Goal: Task Accomplishment & Management: Manage account settings

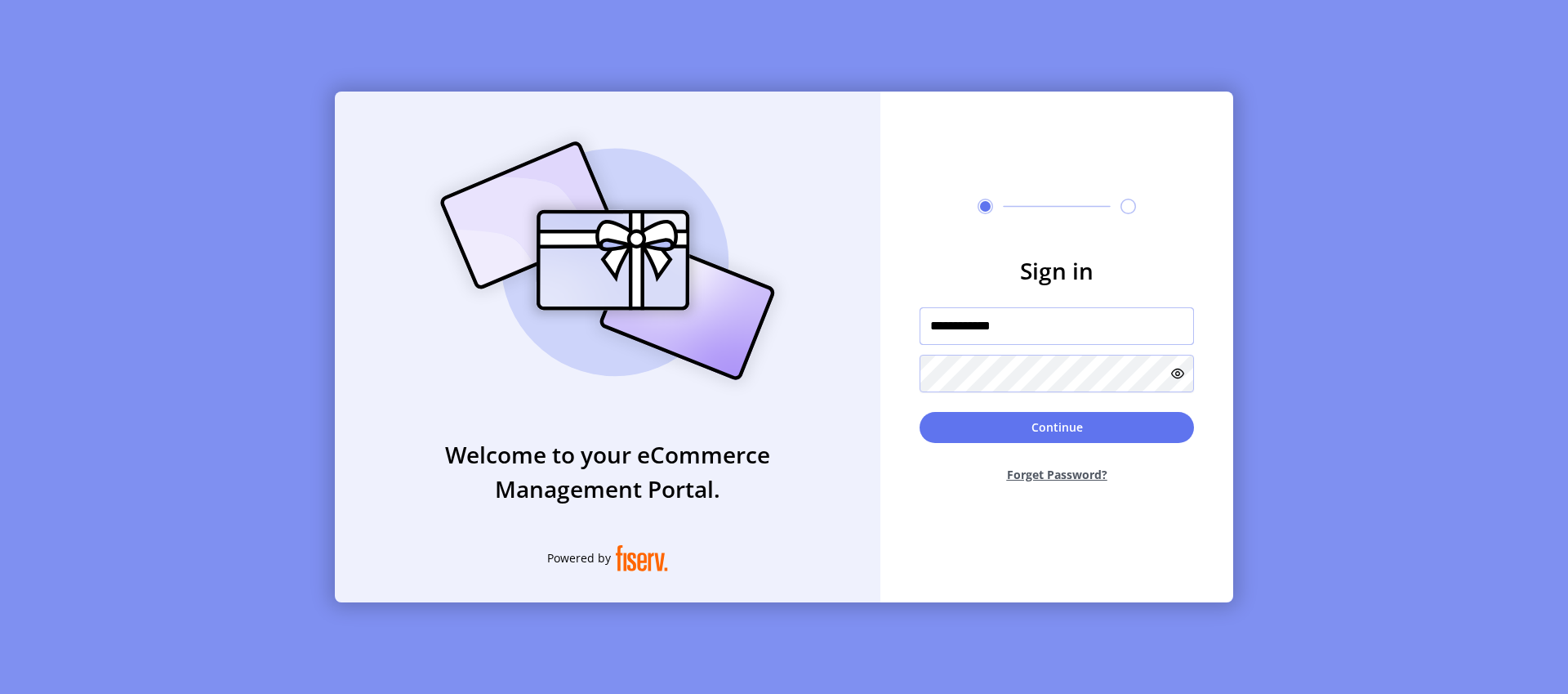
drag, startPoint x: 1025, startPoint y: 324, endPoint x: 867, endPoint y: 331, distance: 158.2
click at [867, 331] on div "**********" at bounding box center [784, 347] width 899 height 511
type input "**********"
click at [1081, 429] on button "Continue" at bounding box center [1057, 427] width 275 height 31
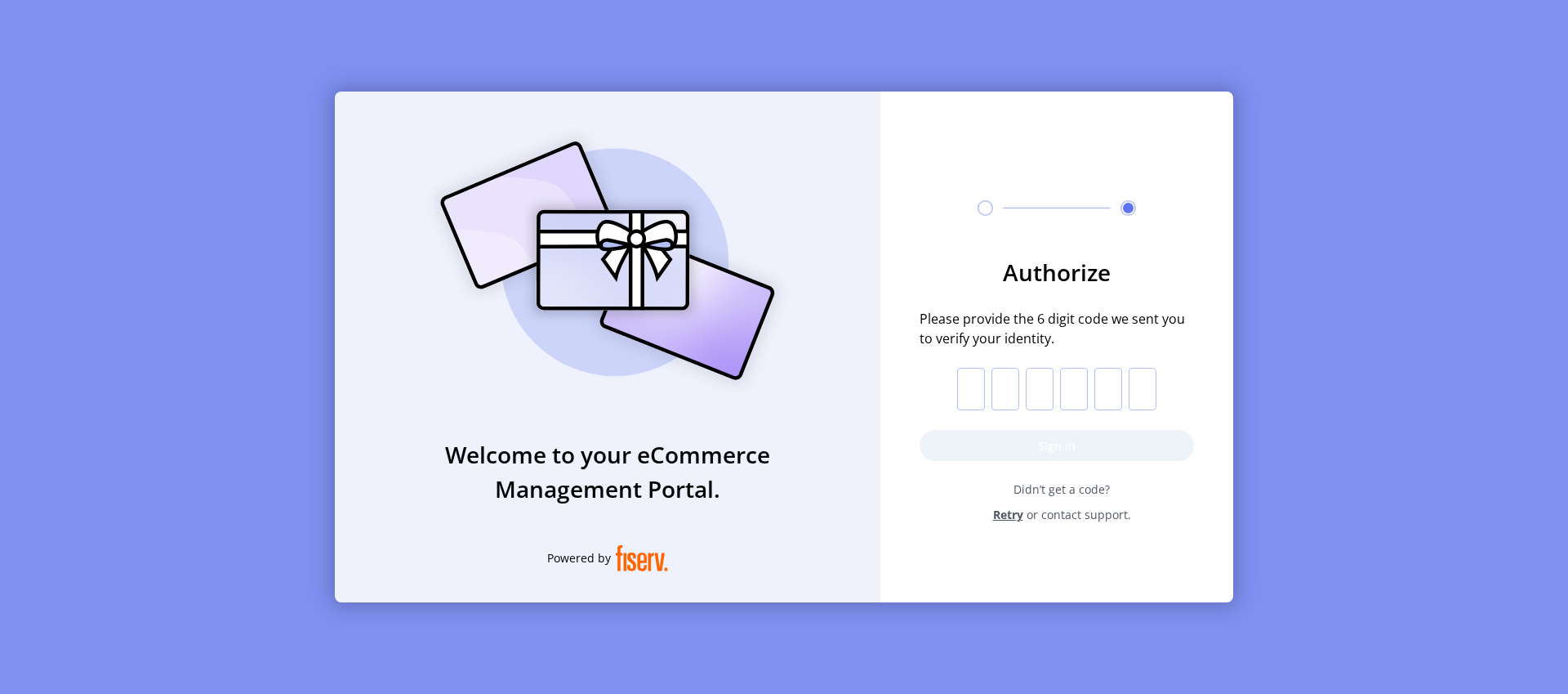
click at [975, 386] on input "text" at bounding box center [970, 389] width 28 height 42
paste input "*"
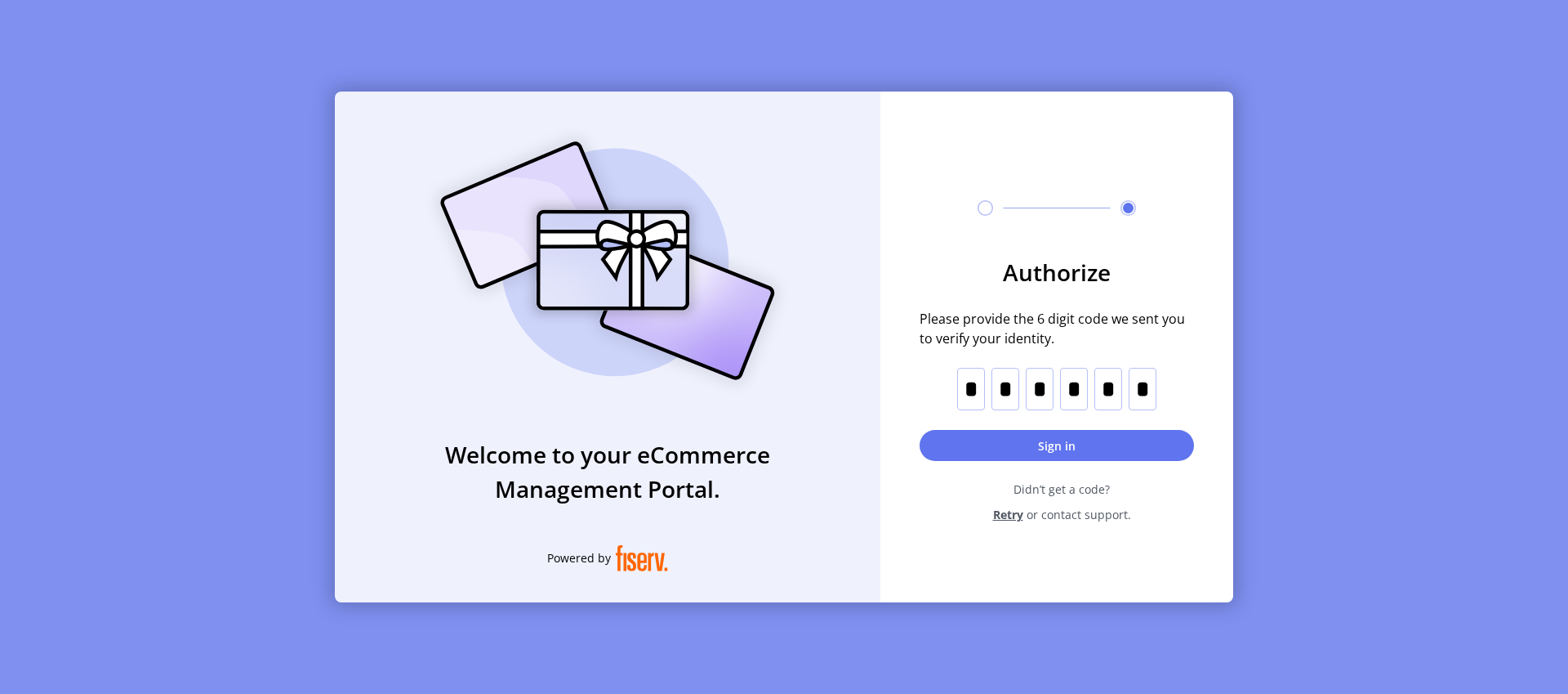
type input "*"
click at [1055, 436] on button "Sign in" at bounding box center [1057, 445] width 275 height 31
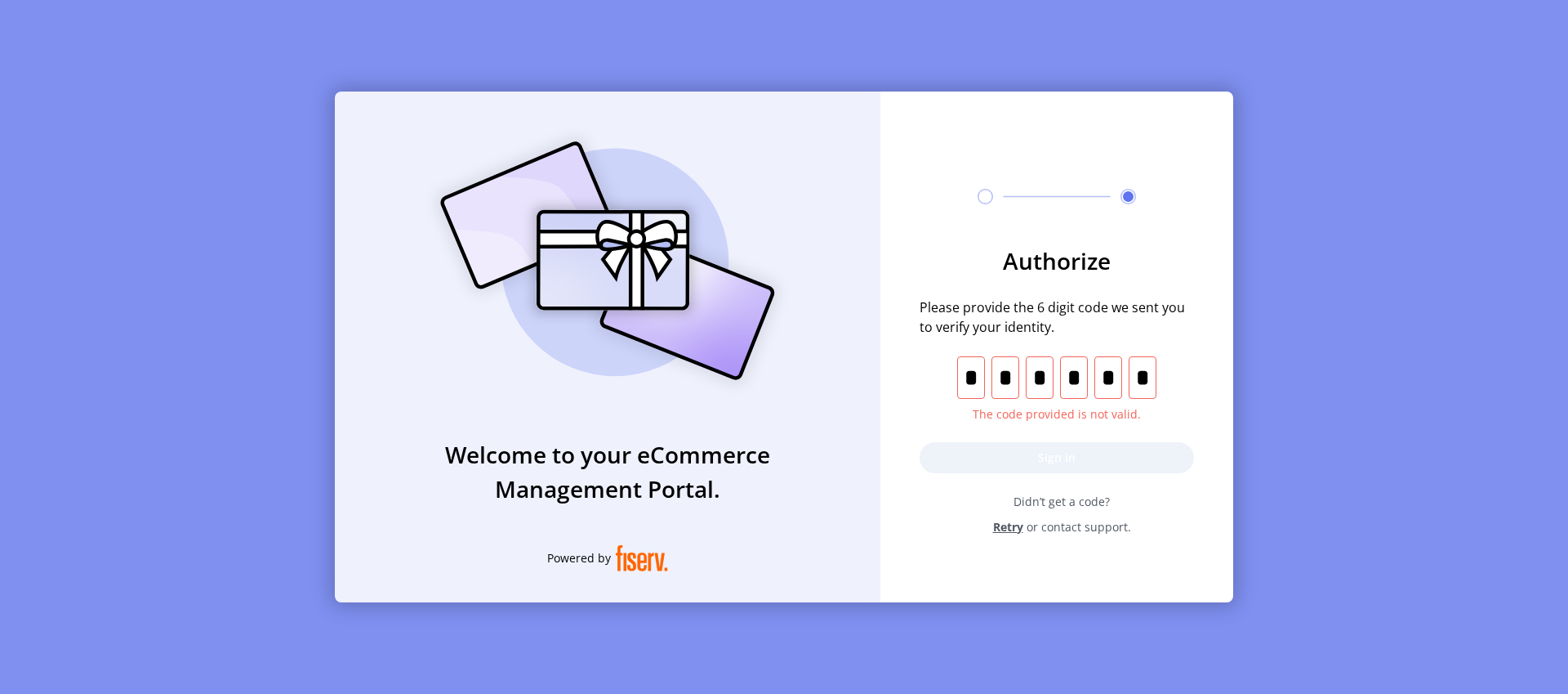
click at [1001, 529] on span "Retry" at bounding box center [1008, 526] width 30 height 17
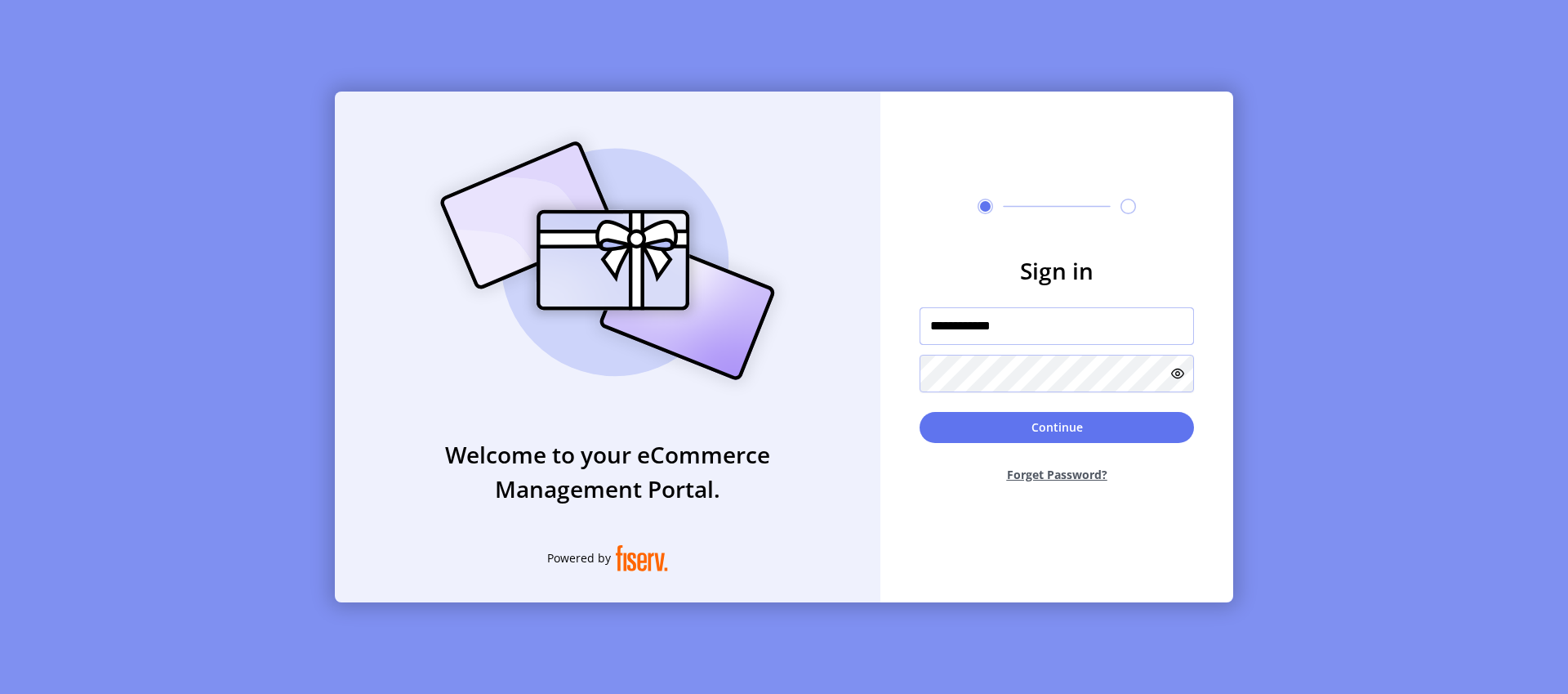
click at [1037, 330] on input "**********" at bounding box center [1057, 325] width 275 height 38
type input "**********"
click at [1046, 433] on button "Continue" at bounding box center [1057, 427] width 275 height 31
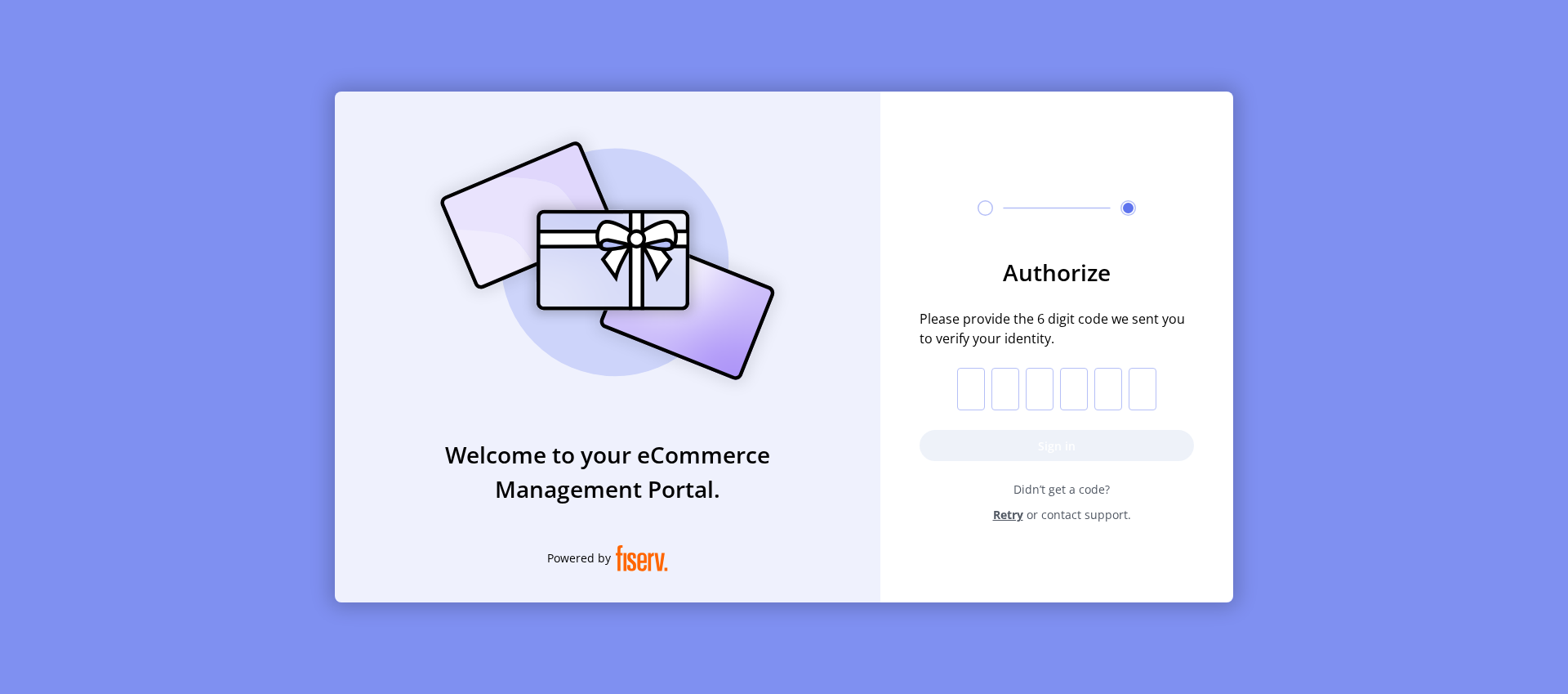
click at [969, 387] on input "text" at bounding box center [970, 389] width 28 height 42
paste input "*"
type input "*"
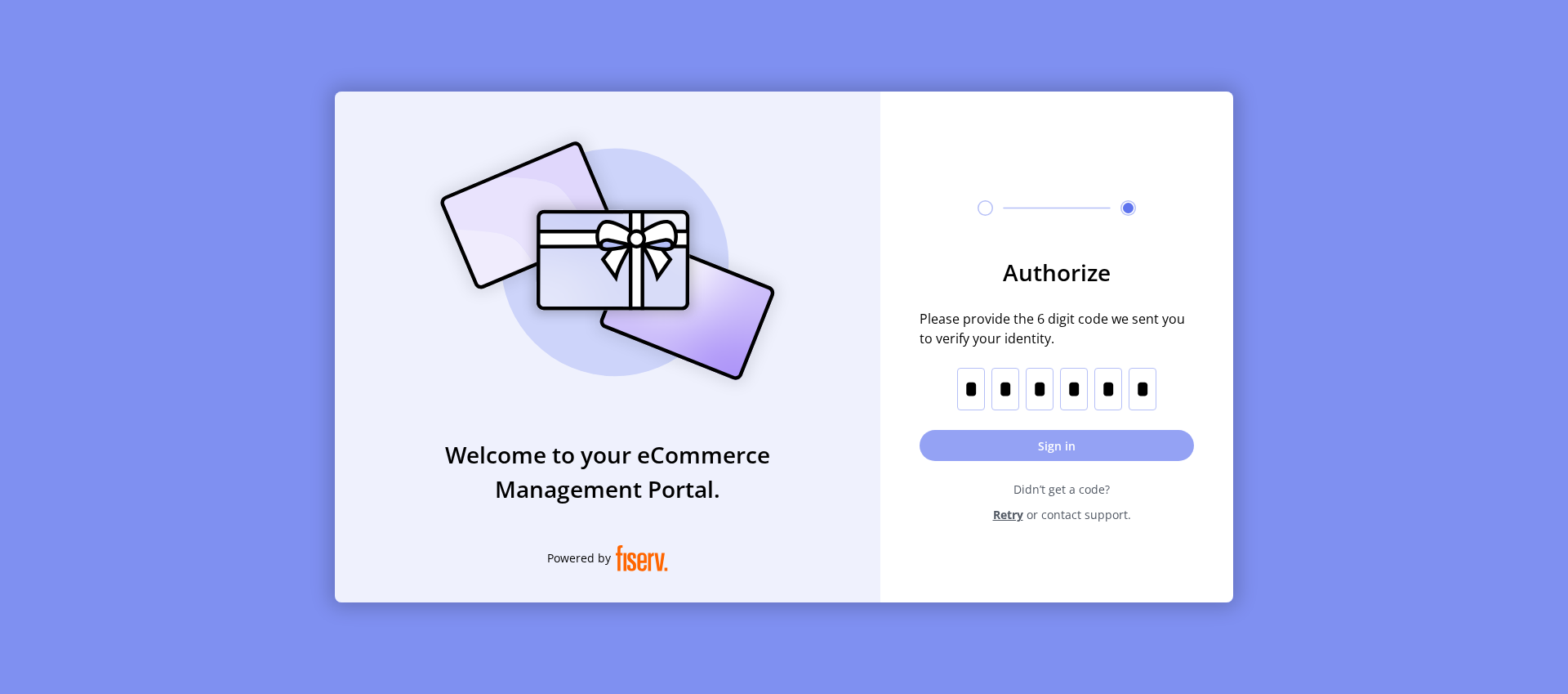
click at [1029, 449] on button "Sign in" at bounding box center [1057, 445] width 275 height 31
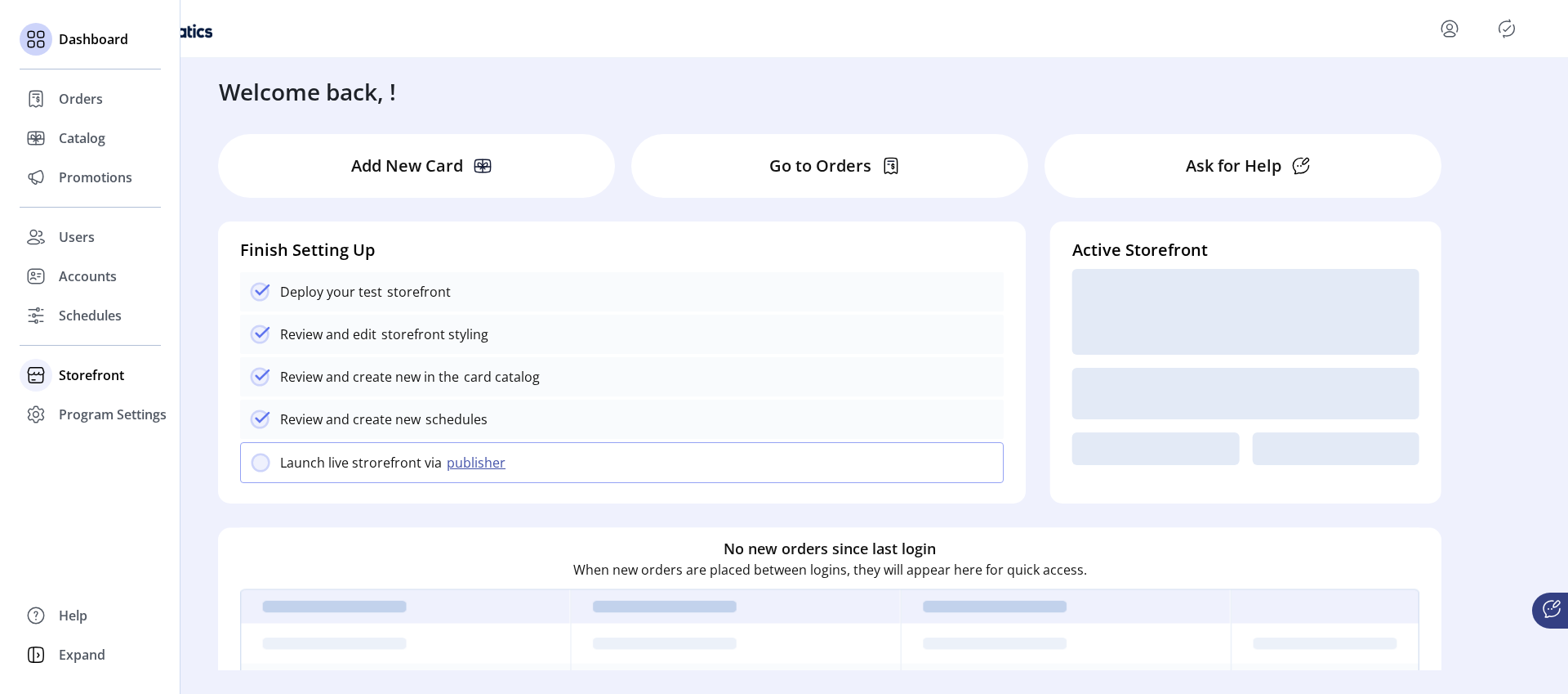
click at [84, 379] on span "Storefront" at bounding box center [92, 374] width 66 height 19
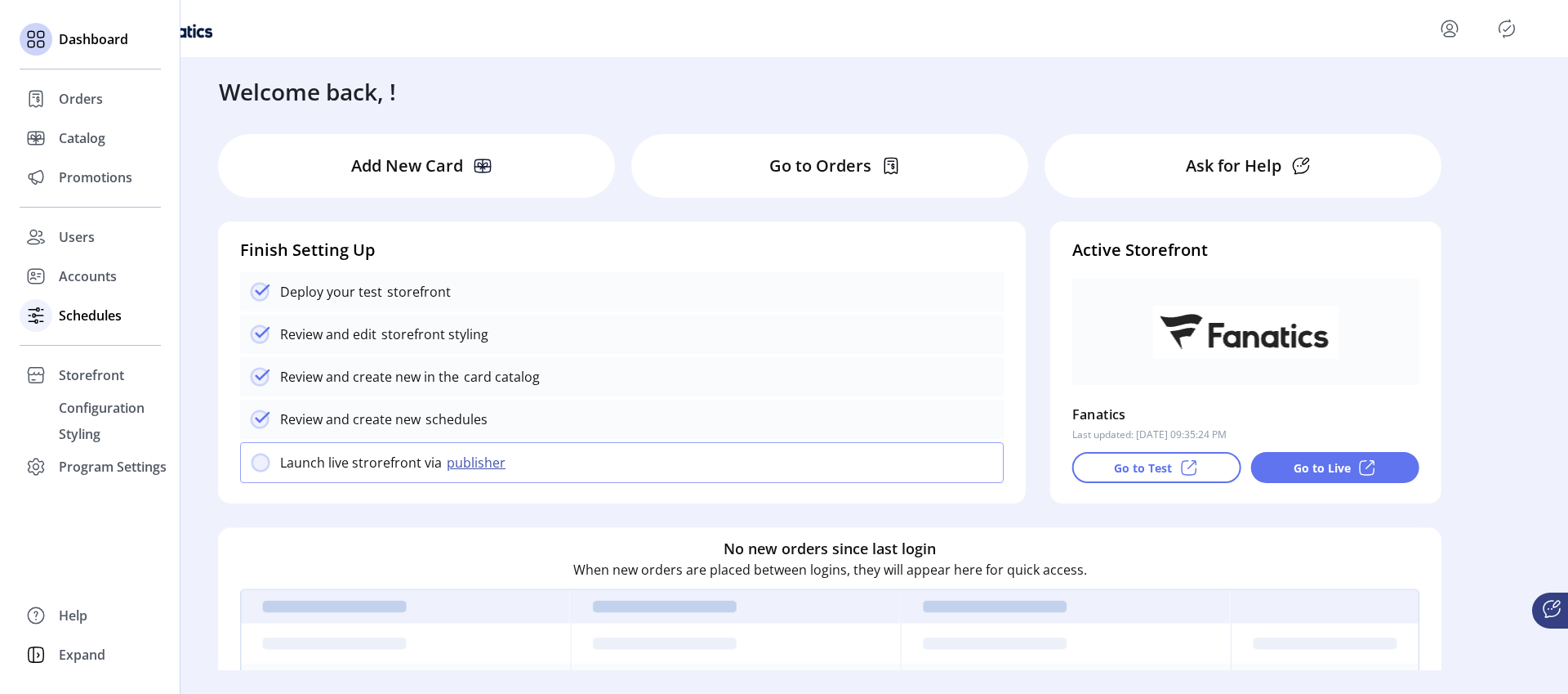
click at [100, 317] on span "Schedules" at bounding box center [90, 315] width 63 height 19
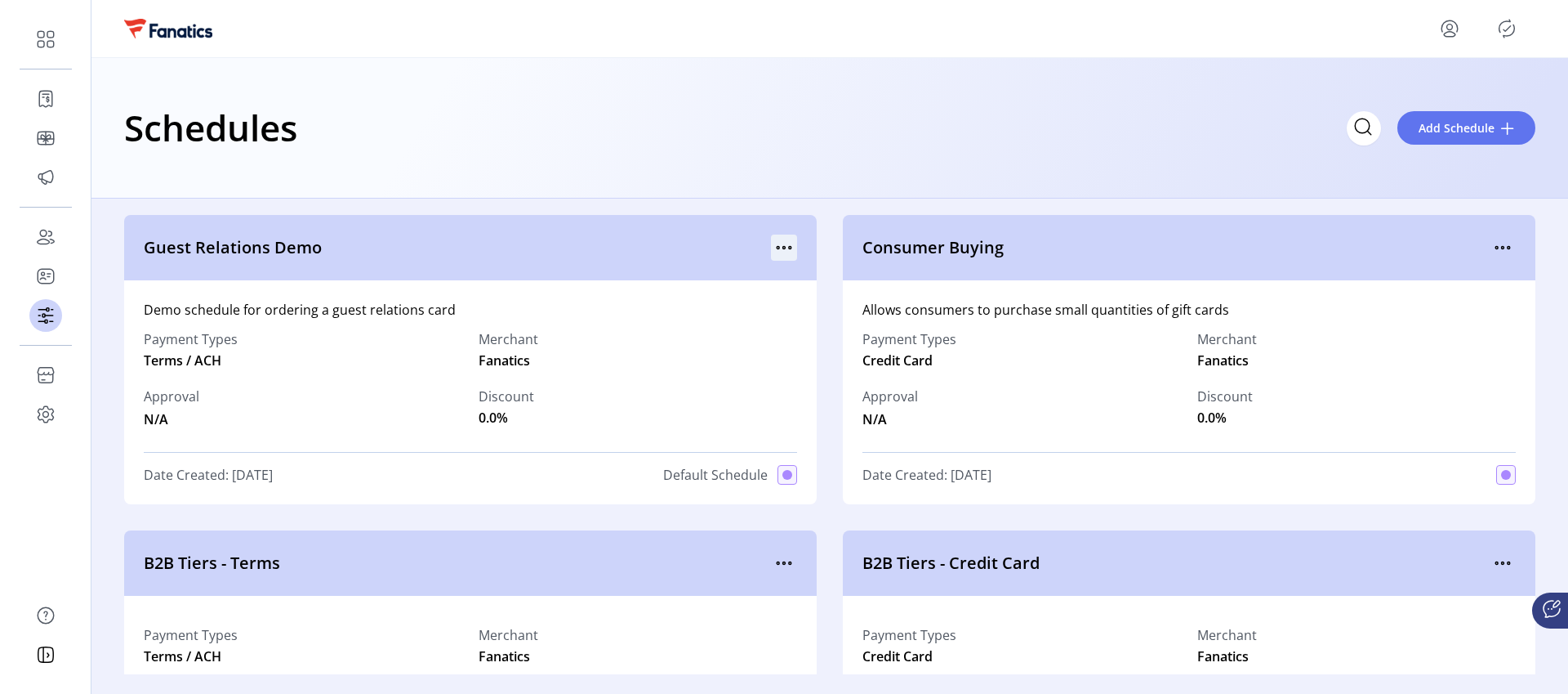
click at [780, 245] on icon "menu" at bounding box center [784, 247] width 26 height 26
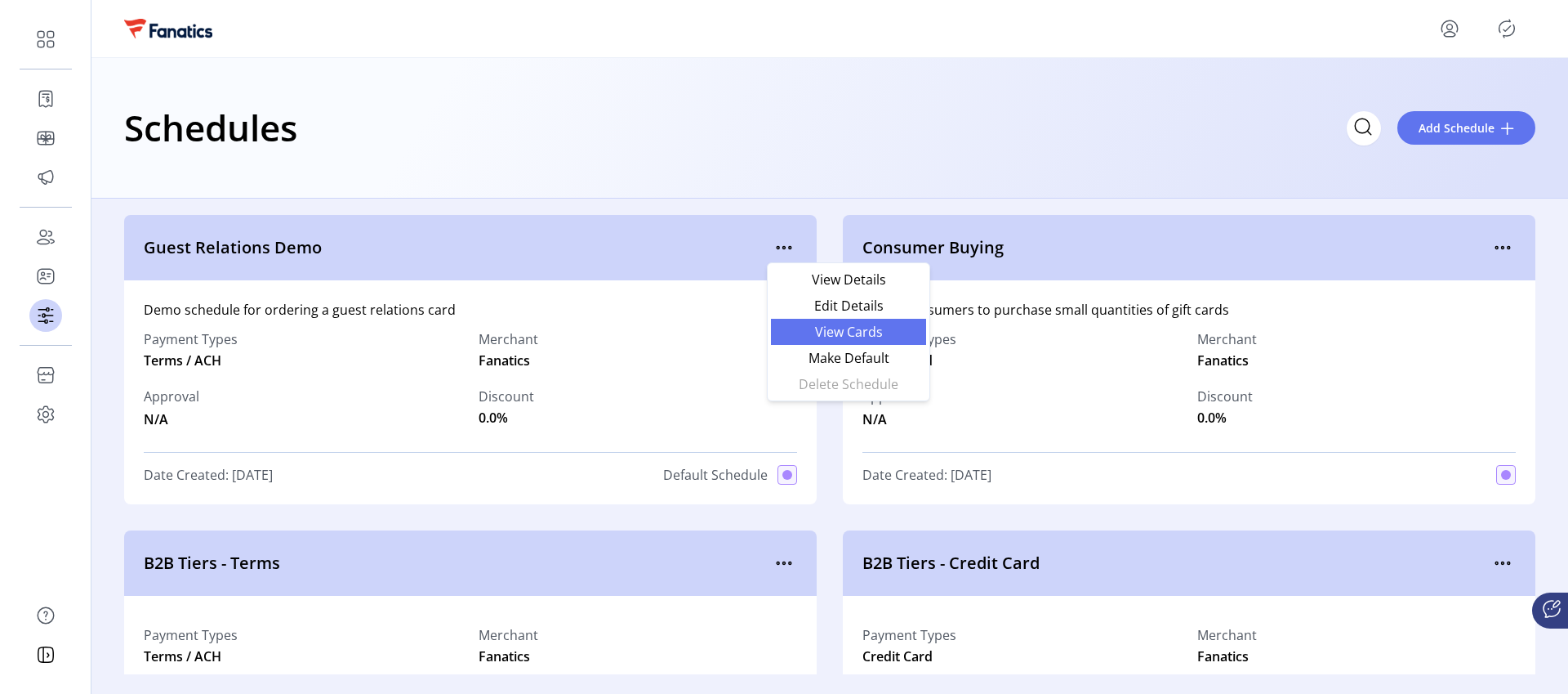
click at [828, 338] on span "View Cards" at bounding box center [848, 332] width 136 height 13
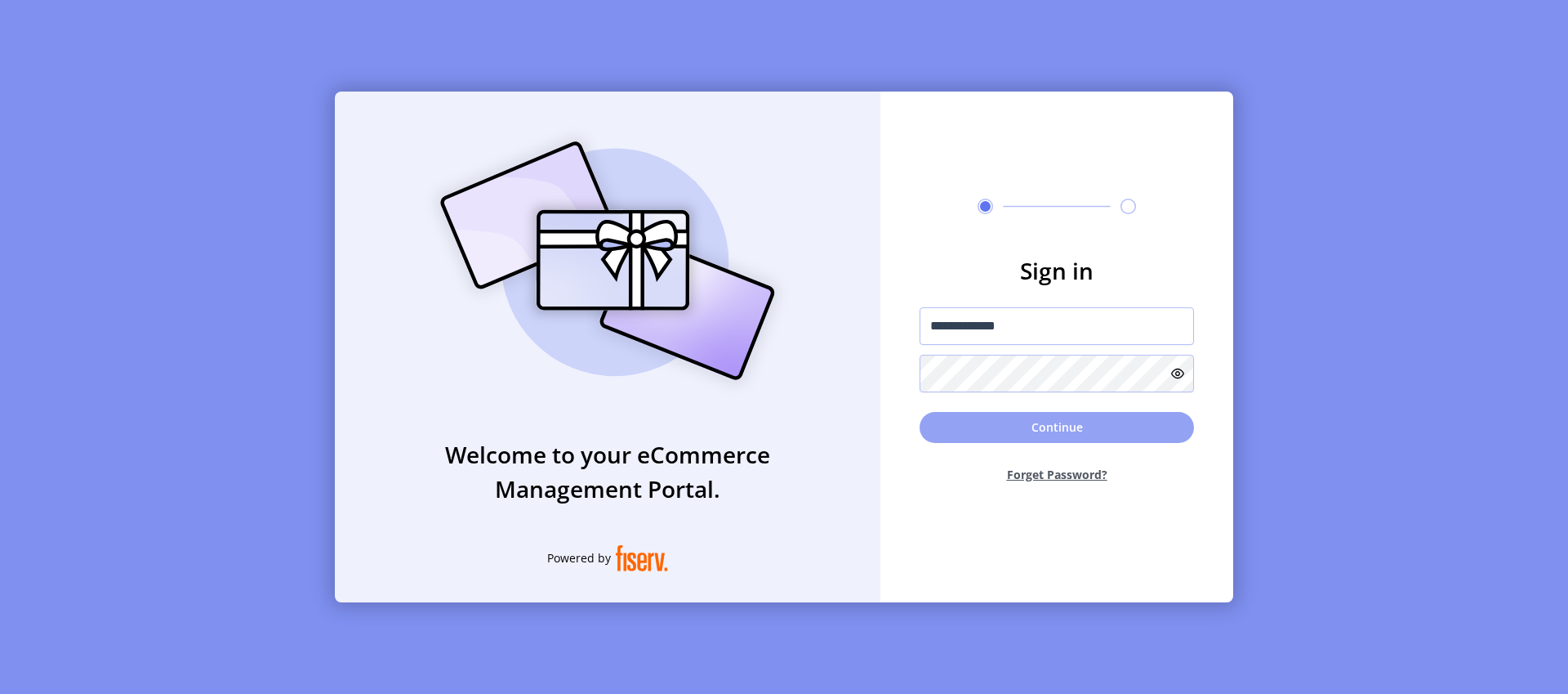
click at [1018, 433] on button "Continue" at bounding box center [1057, 427] width 275 height 31
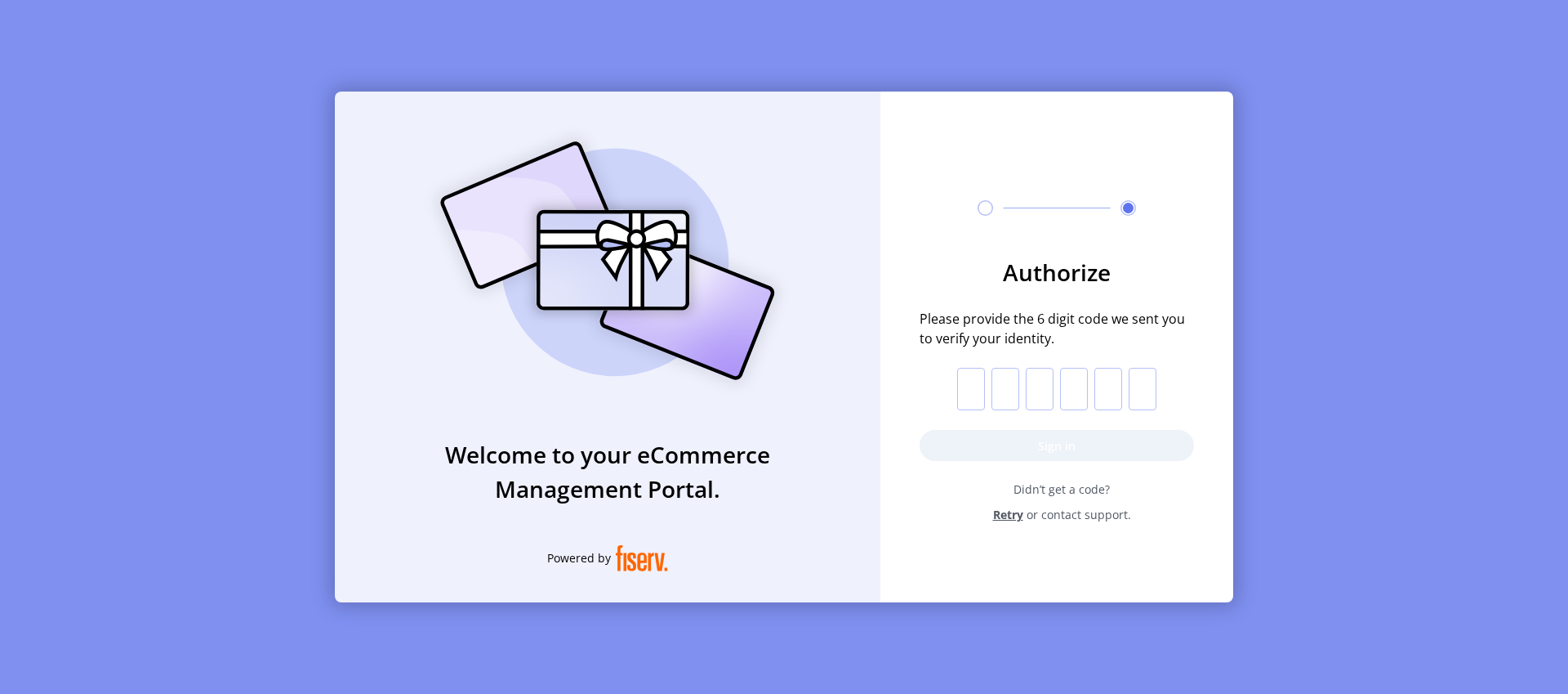
click at [972, 387] on input "text" at bounding box center [970, 389] width 28 height 42
paste input "*"
type input "*"
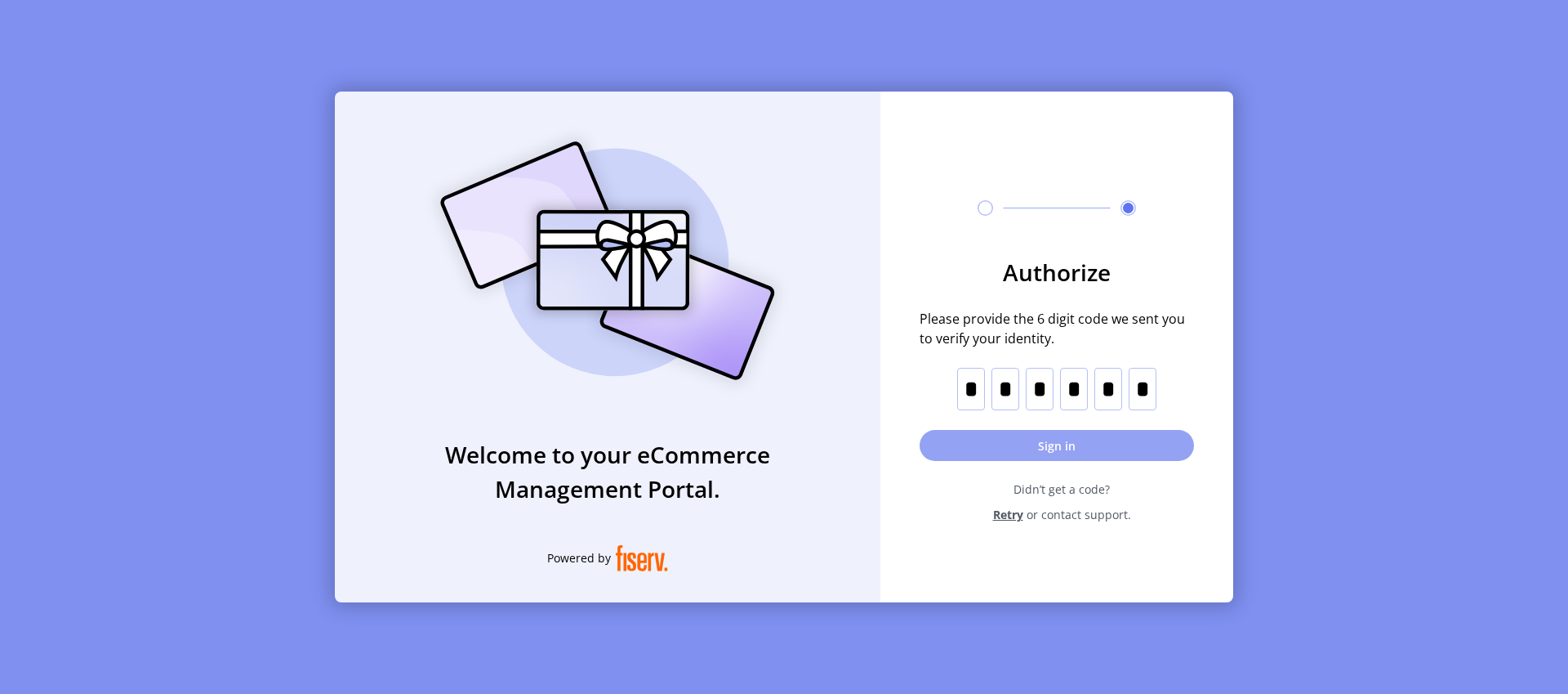
click at [1027, 445] on button "Sign in" at bounding box center [1057, 445] width 275 height 31
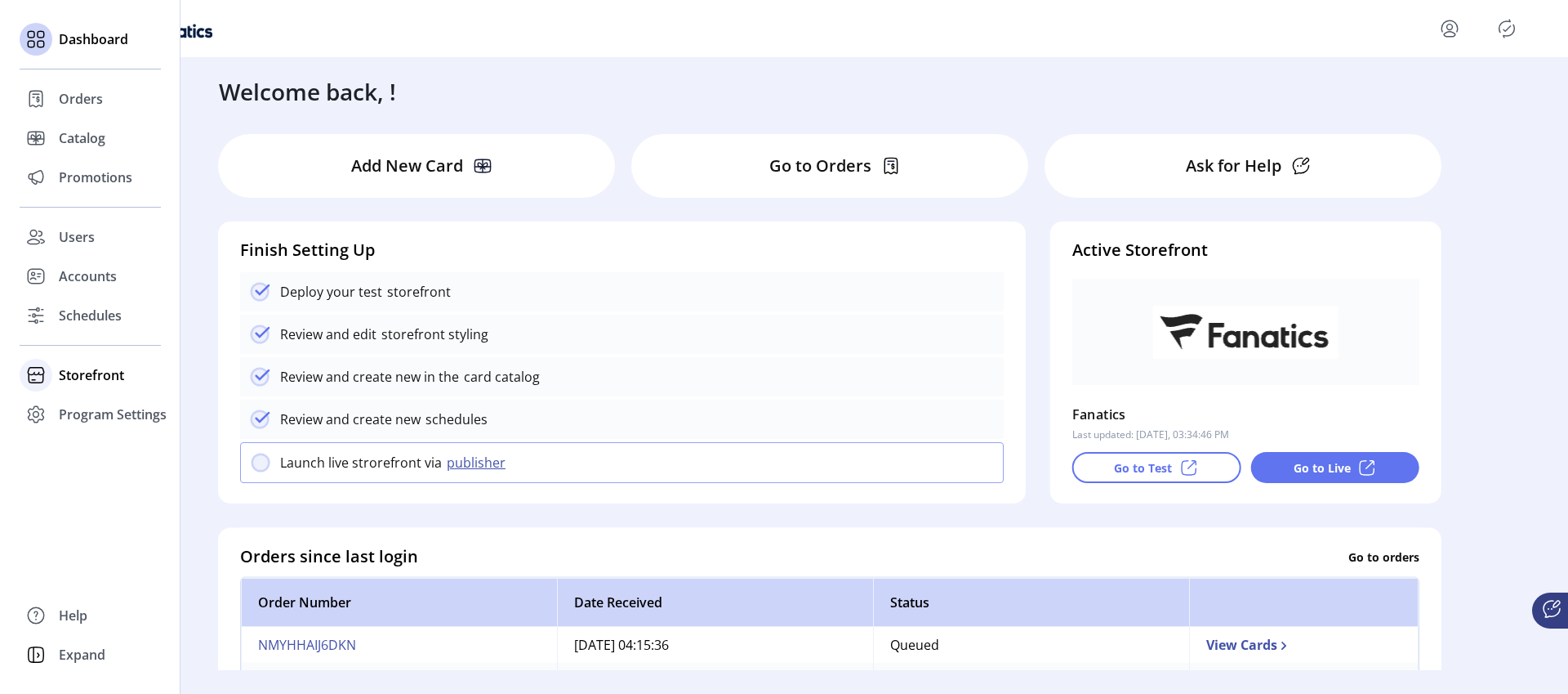
click at [87, 382] on span "Storefront" at bounding box center [92, 374] width 66 height 19
click at [94, 405] on span "Configuration" at bounding box center [102, 407] width 86 height 19
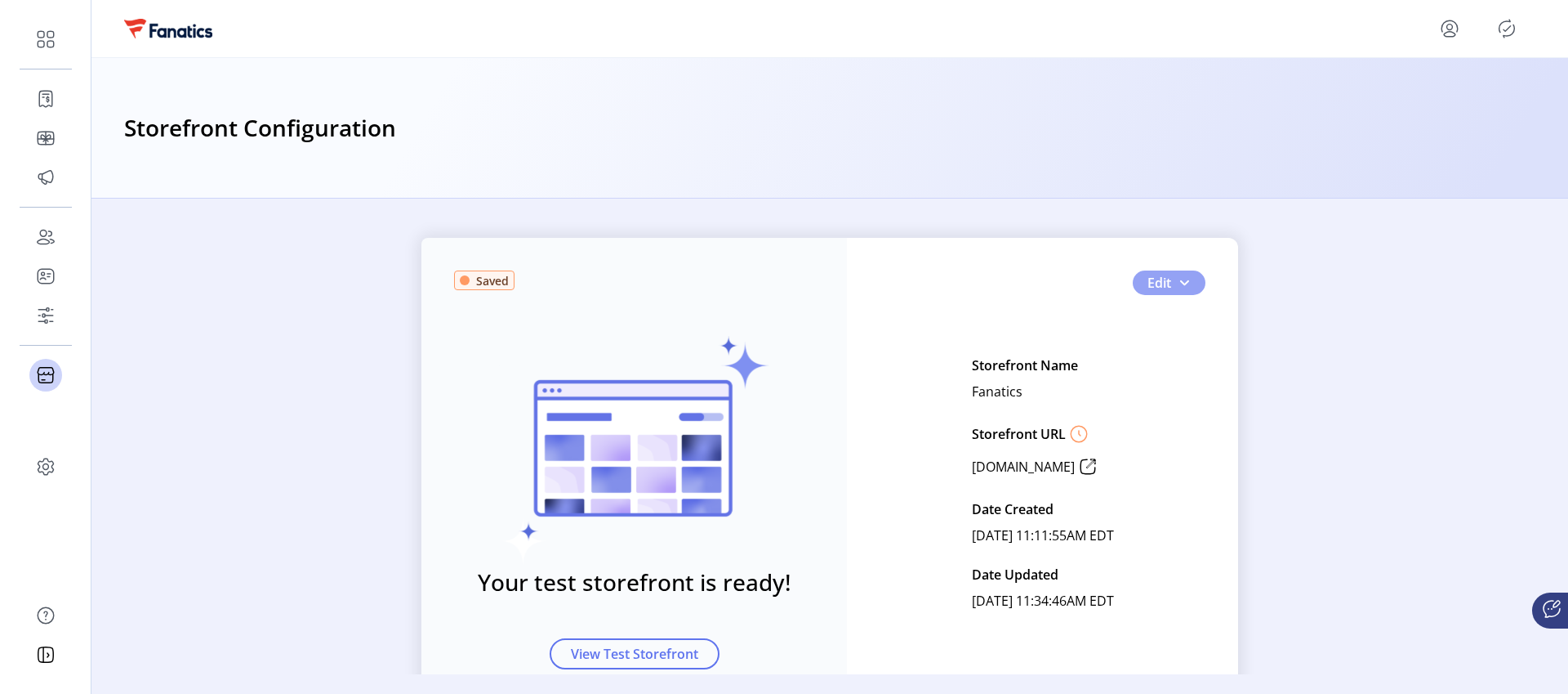
click at [1190, 288] on button "Edit" at bounding box center [1169, 282] width 72 height 24
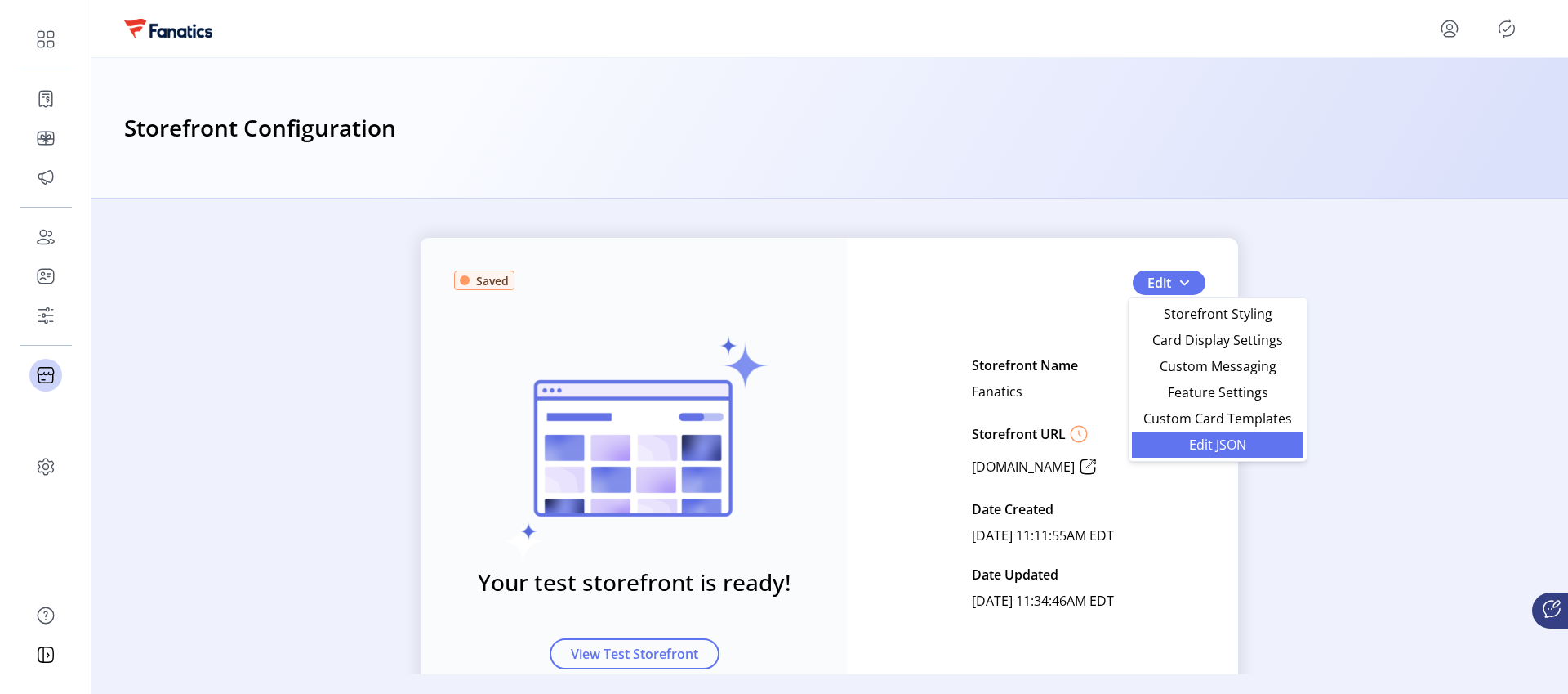
click at [1218, 446] on span "Edit JSON" at bounding box center [1217, 444] width 152 height 13
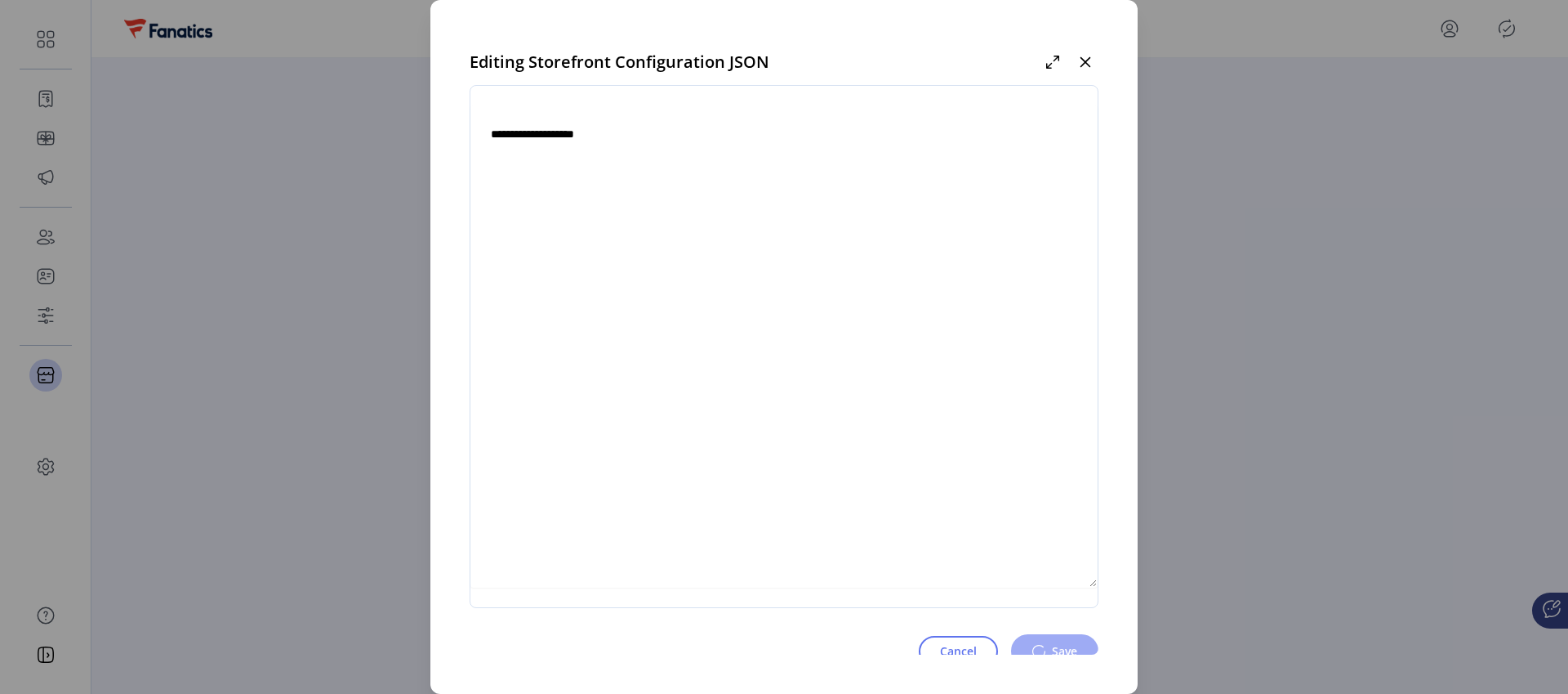
type textarea "**********"
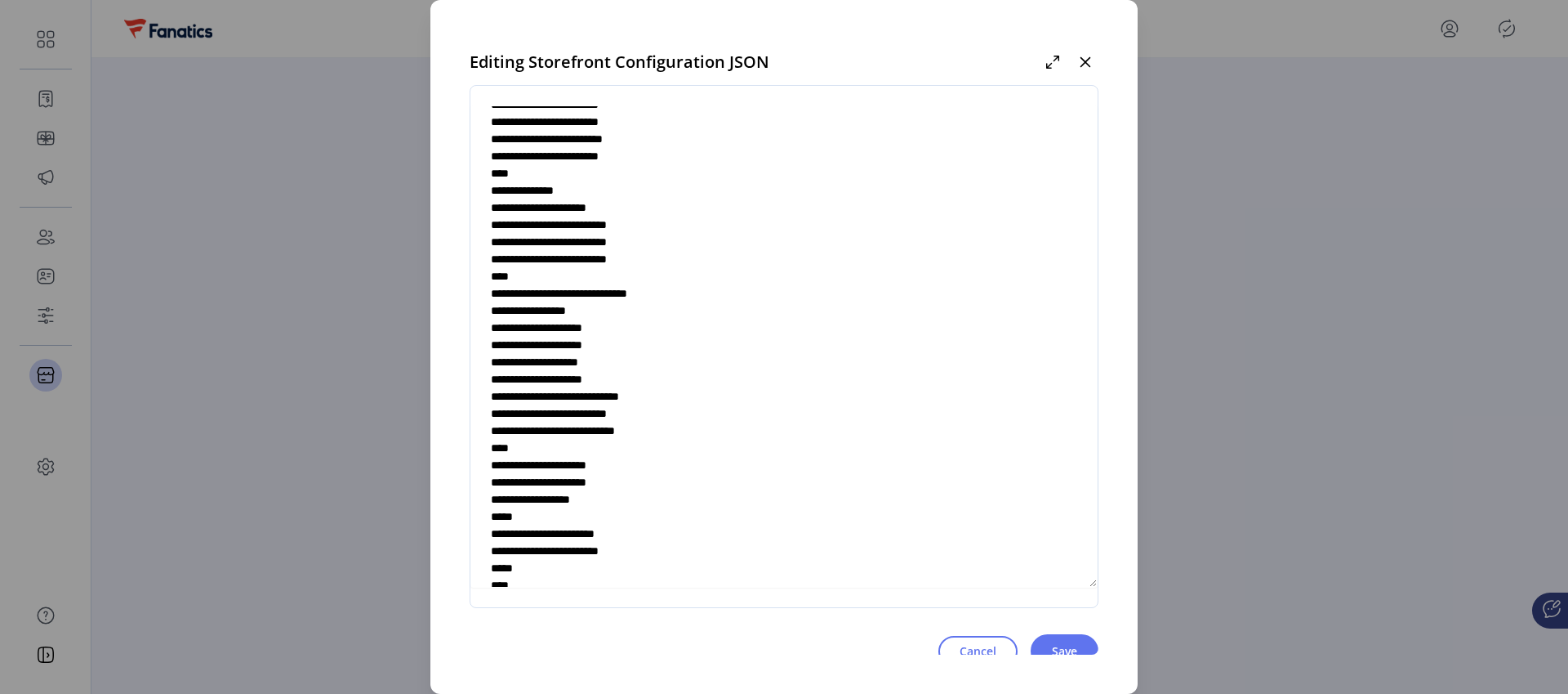
scroll to position [4974, 0]
drag, startPoint x: 492, startPoint y: 513, endPoint x: 670, endPoint y: 512, distance: 178.0
click at [670, 512] on textarea at bounding box center [784, 347] width 627 height 482
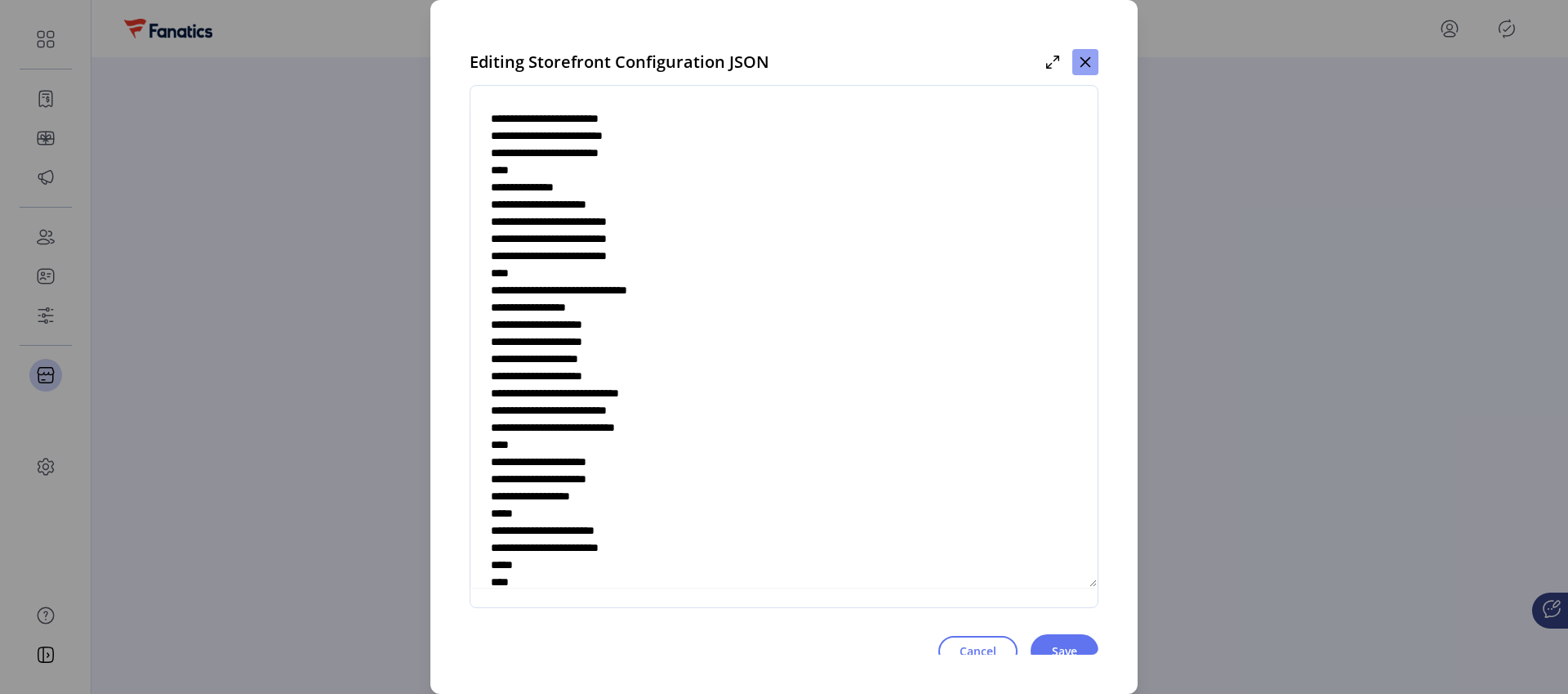
click at [1098, 62] on button "button" at bounding box center [1085, 62] width 26 height 26
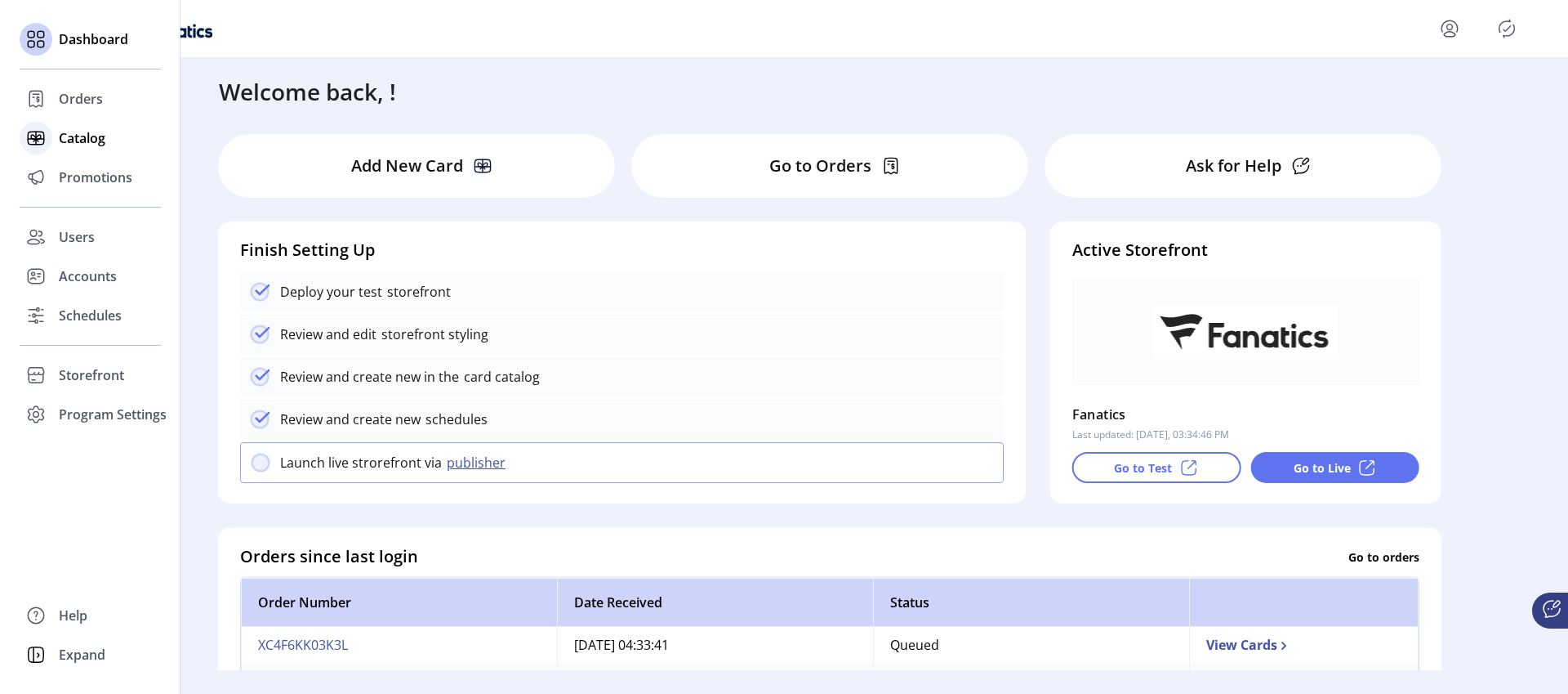
click at [86, 139] on span "Catalog" at bounding box center [82, 137] width 46 height 19
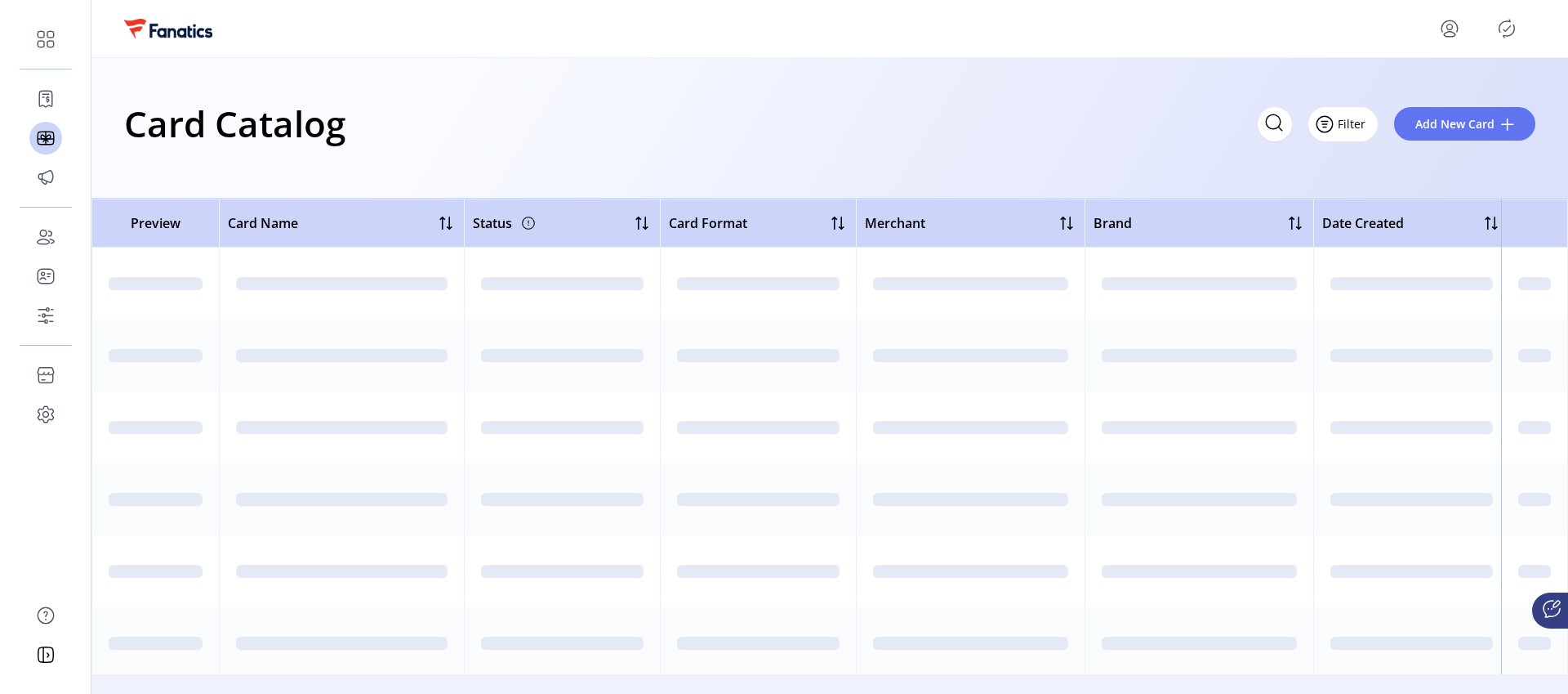
click at [1361, 129] on span "Filter" at bounding box center [1351, 124] width 28 height 17
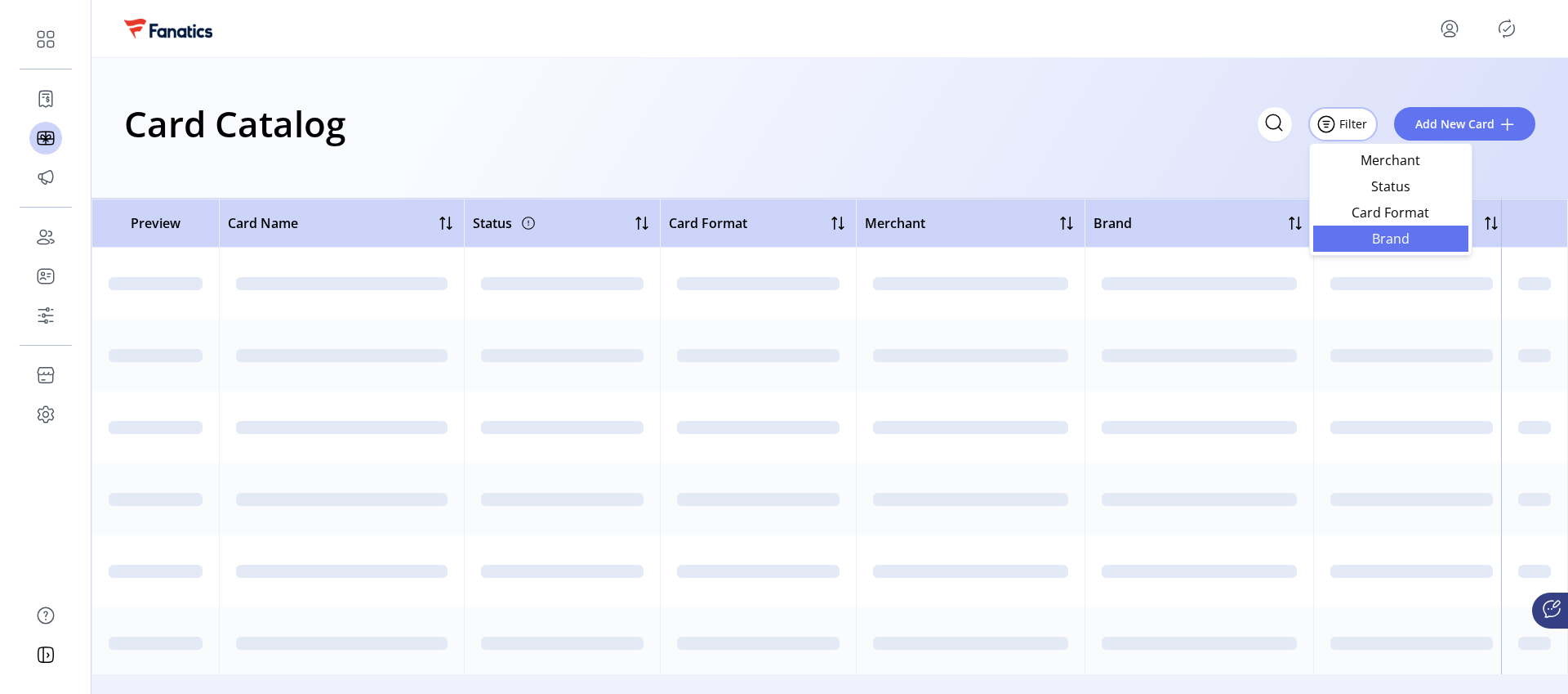
click at [1346, 241] on span "Brand" at bounding box center [1390, 239] width 136 height 13
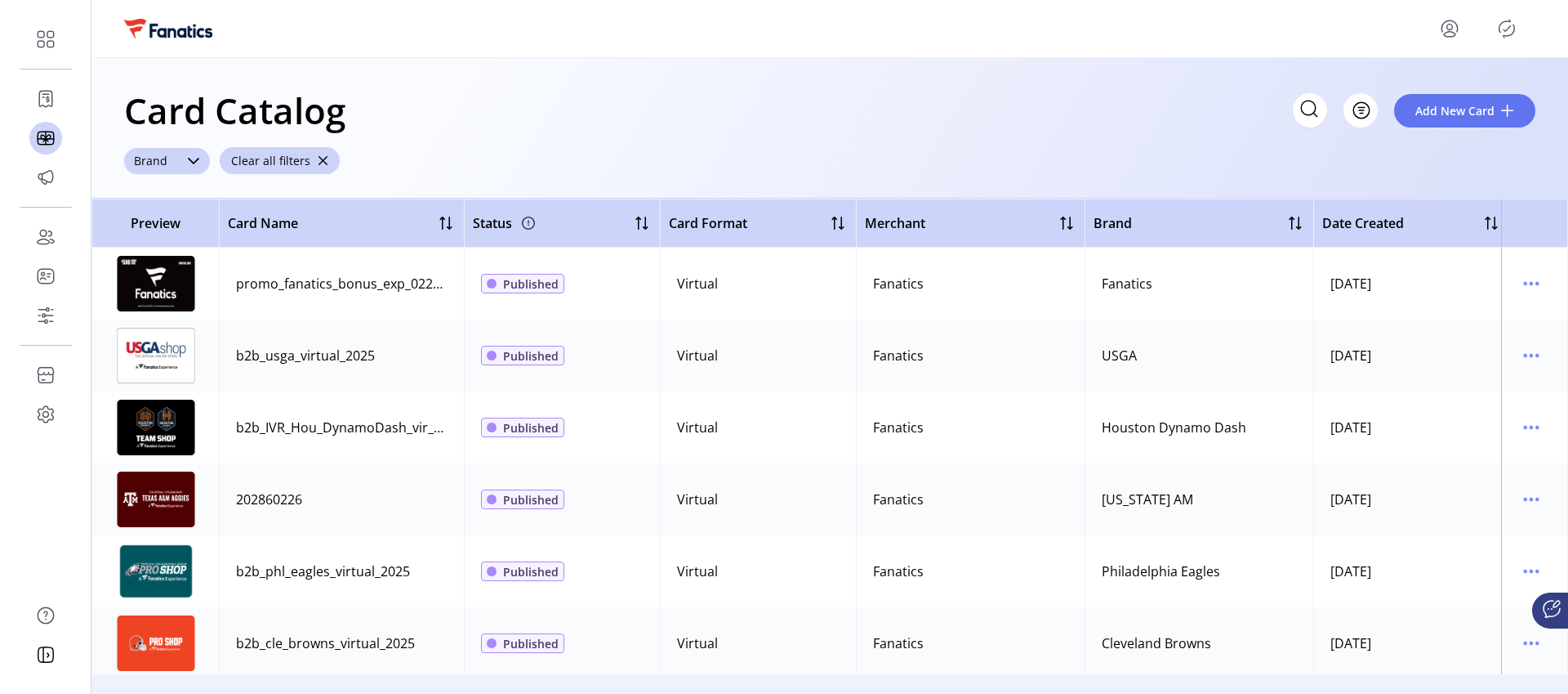
click at [184, 164] on div "dropdown trigger" at bounding box center [193, 160] width 33 height 26
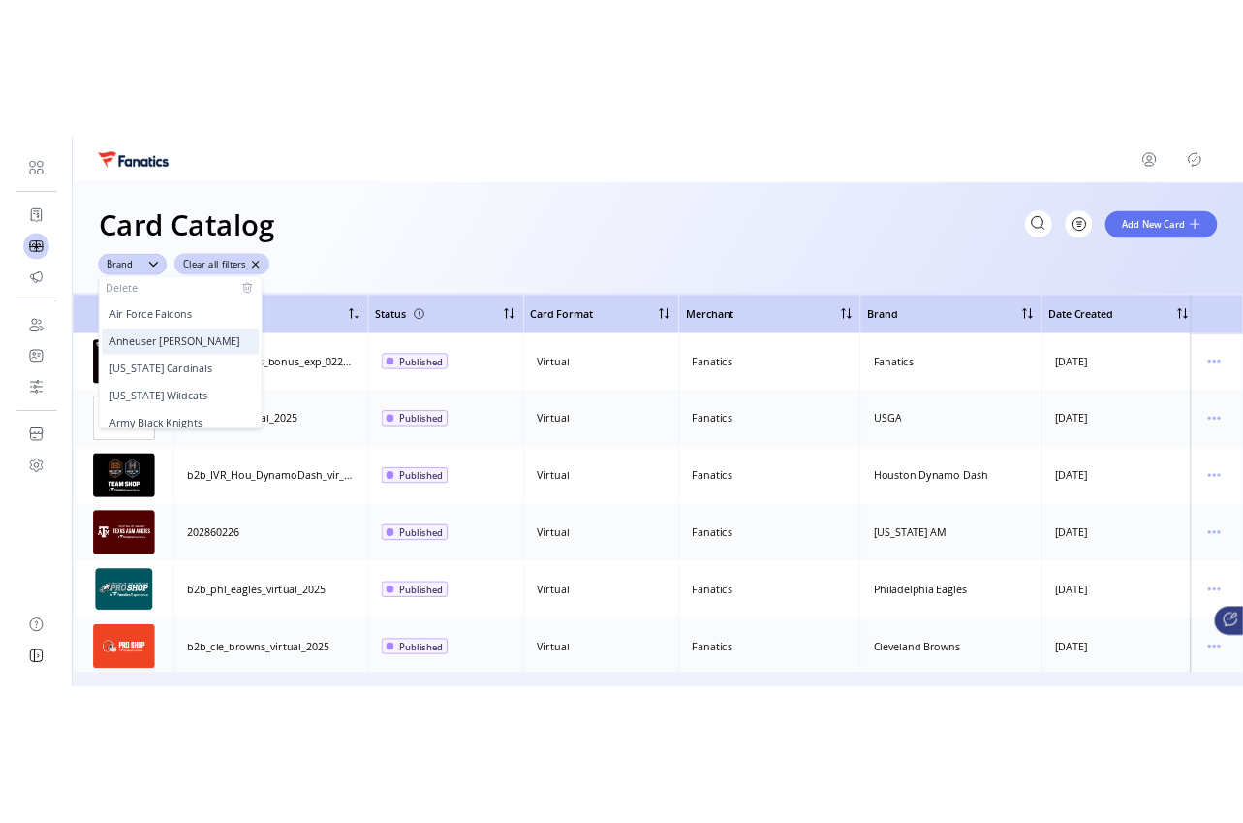
scroll to position [825, 0]
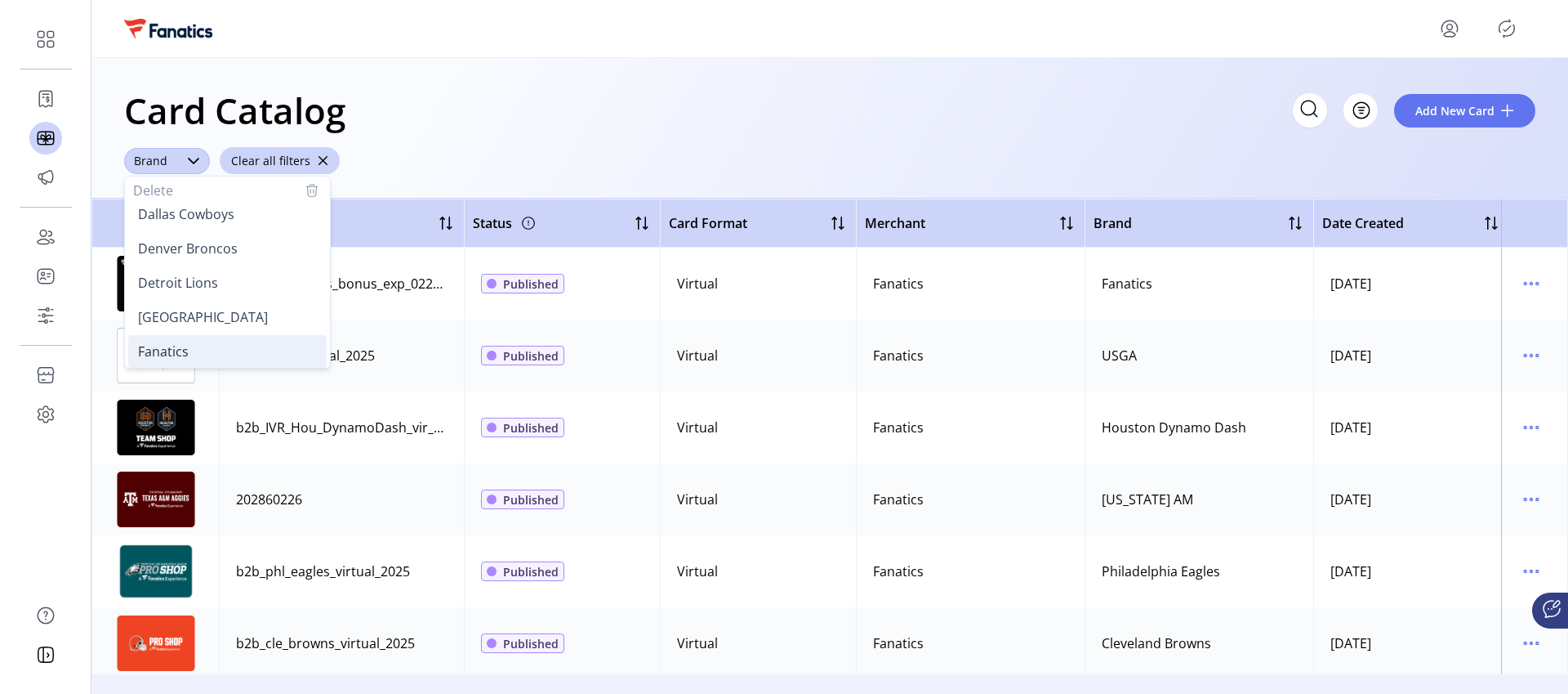
click at [174, 352] on span "Fanatics" at bounding box center [164, 351] width 51 height 18
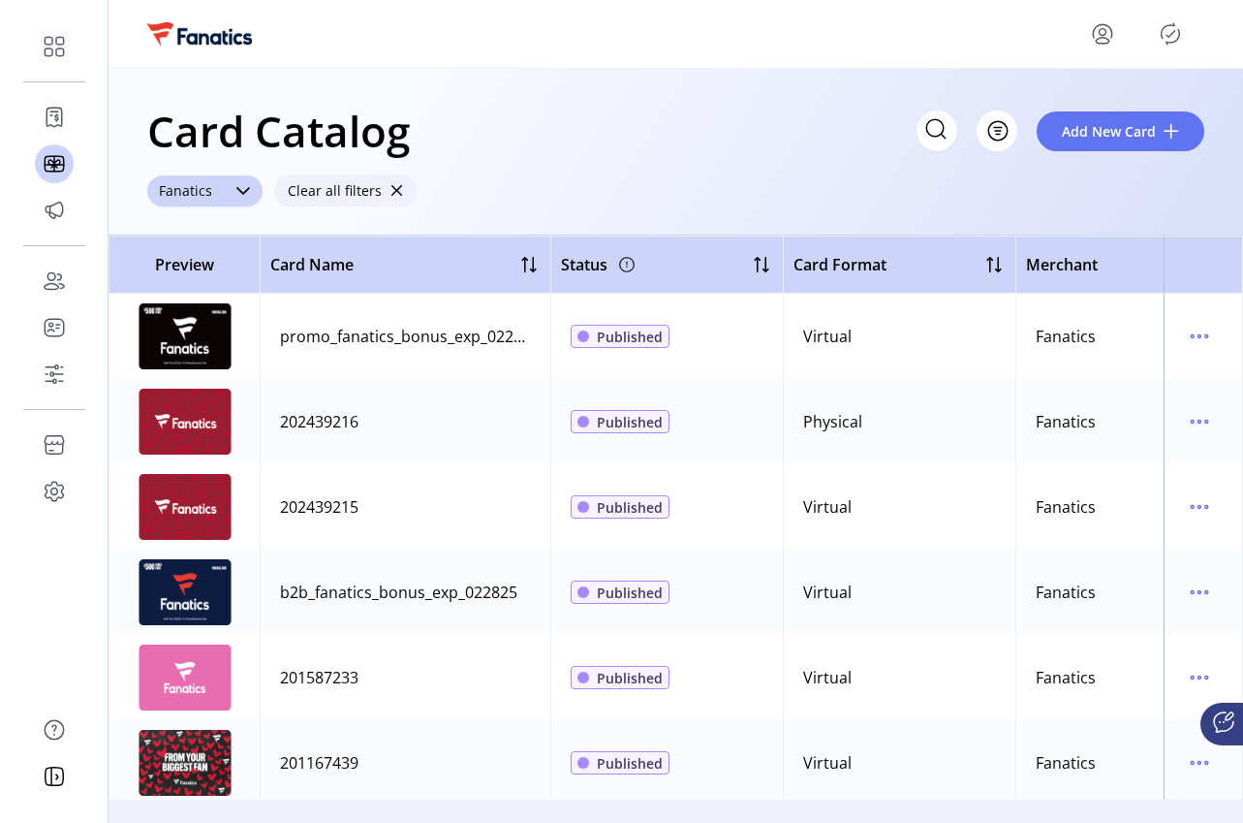
click at [392, 191] on span "button" at bounding box center [396, 191] width 14 height 14
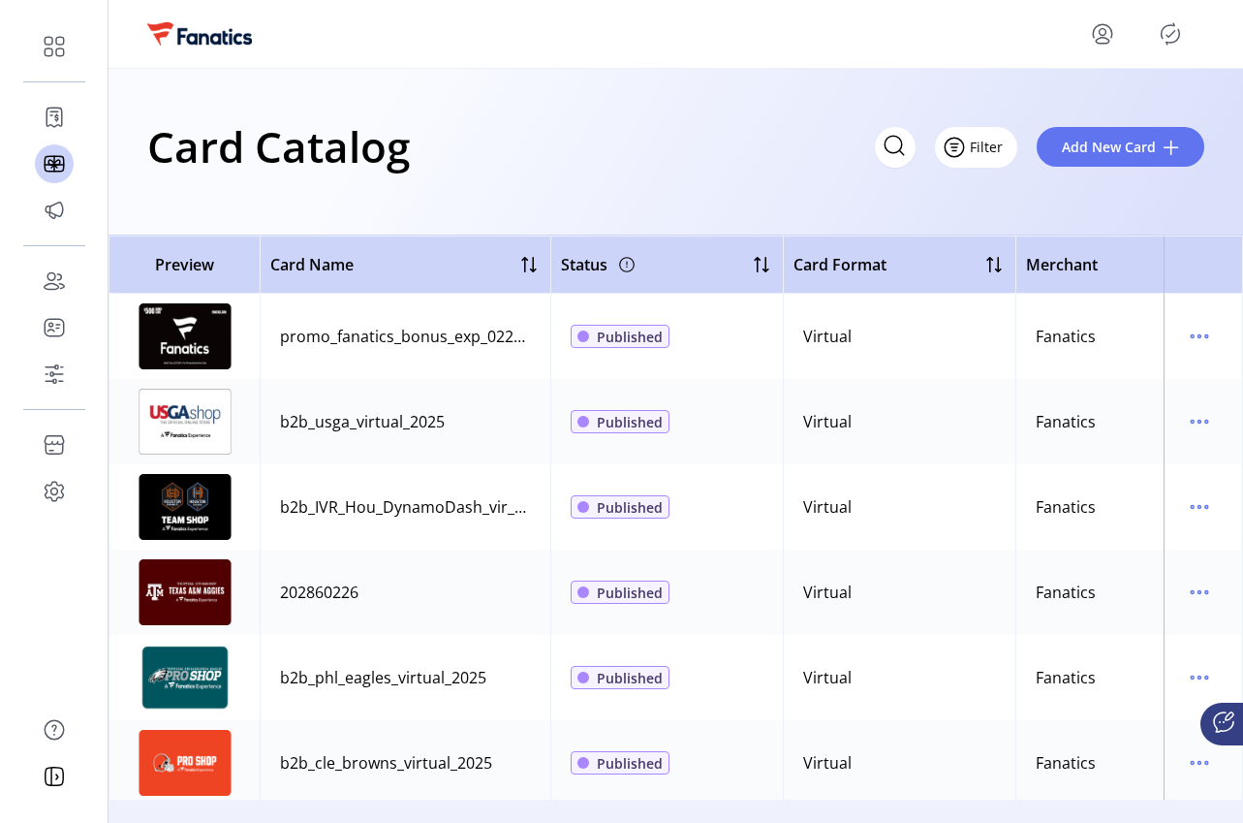
click at [985, 148] on span "Filter" at bounding box center [986, 147] width 33 height 20
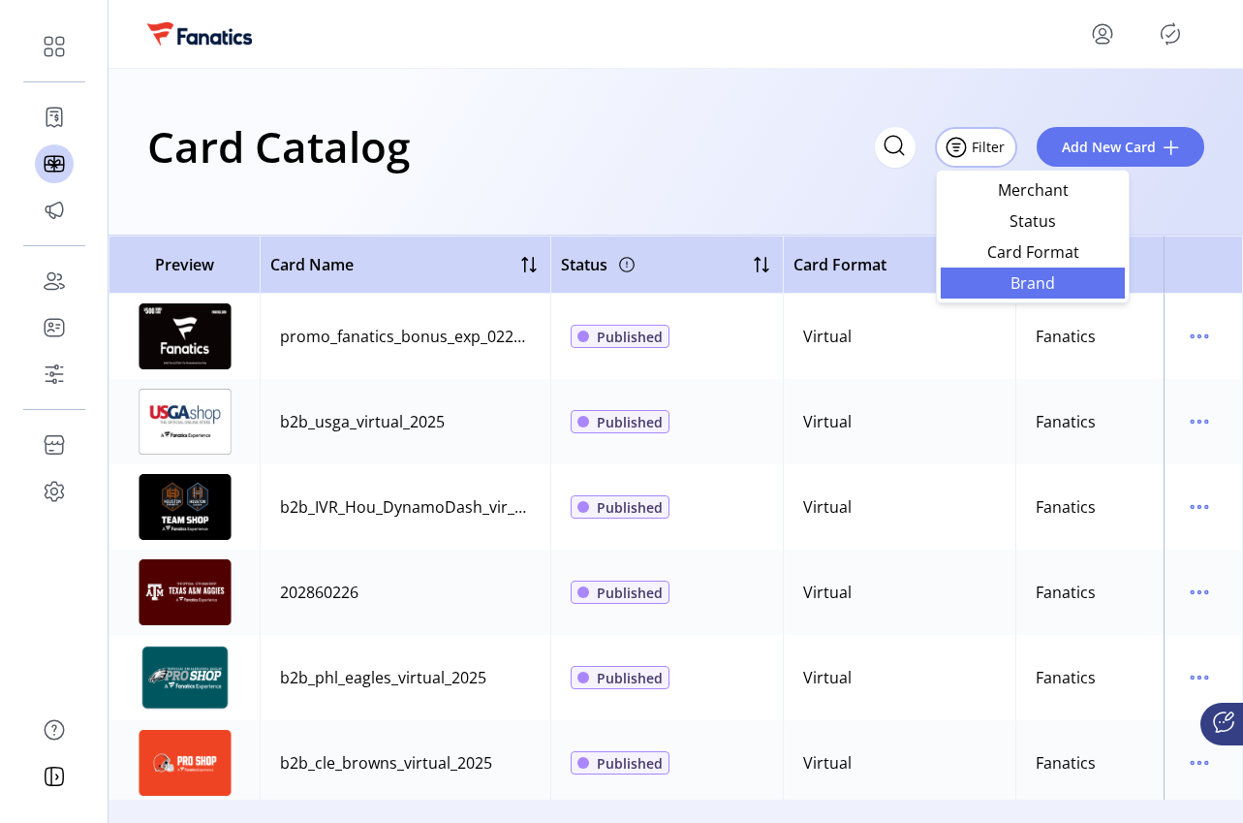
click at [1006, 293] on link "Brand" at bounding box center [1033, 282] width 184 height 31
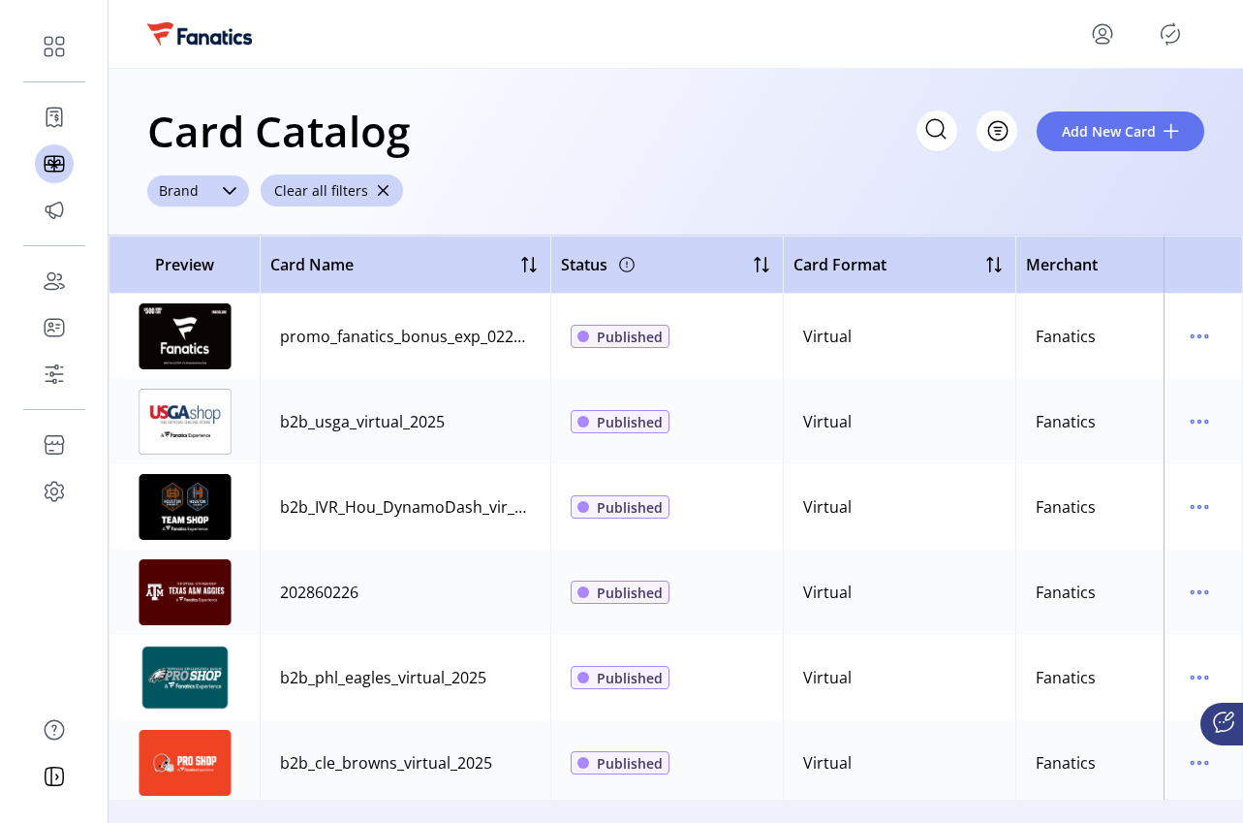
click at [222, 196] on icon "dropdown trigger" at bounding box center [230, 191] width 16 height 16
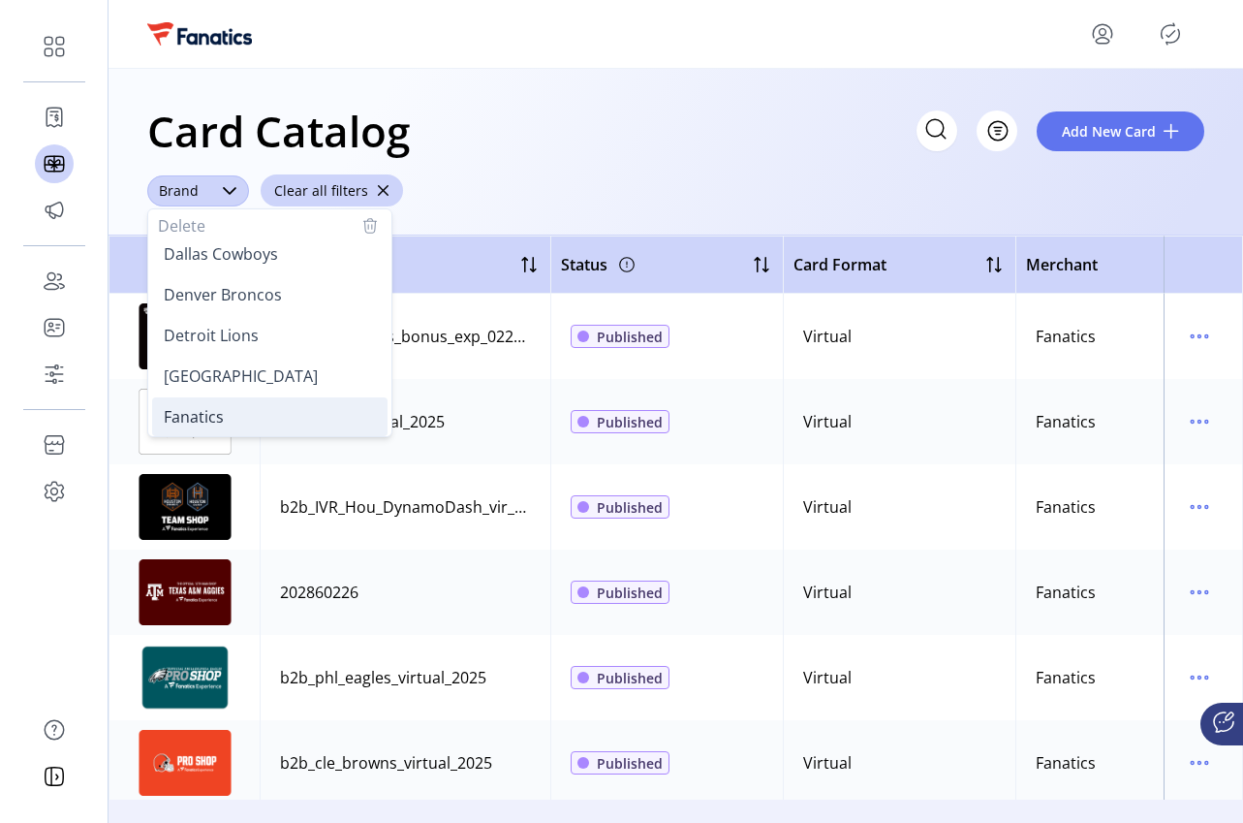
click at [226, 405] on li "Fanatics" at bounding box center [269, 416] width 235 height 39
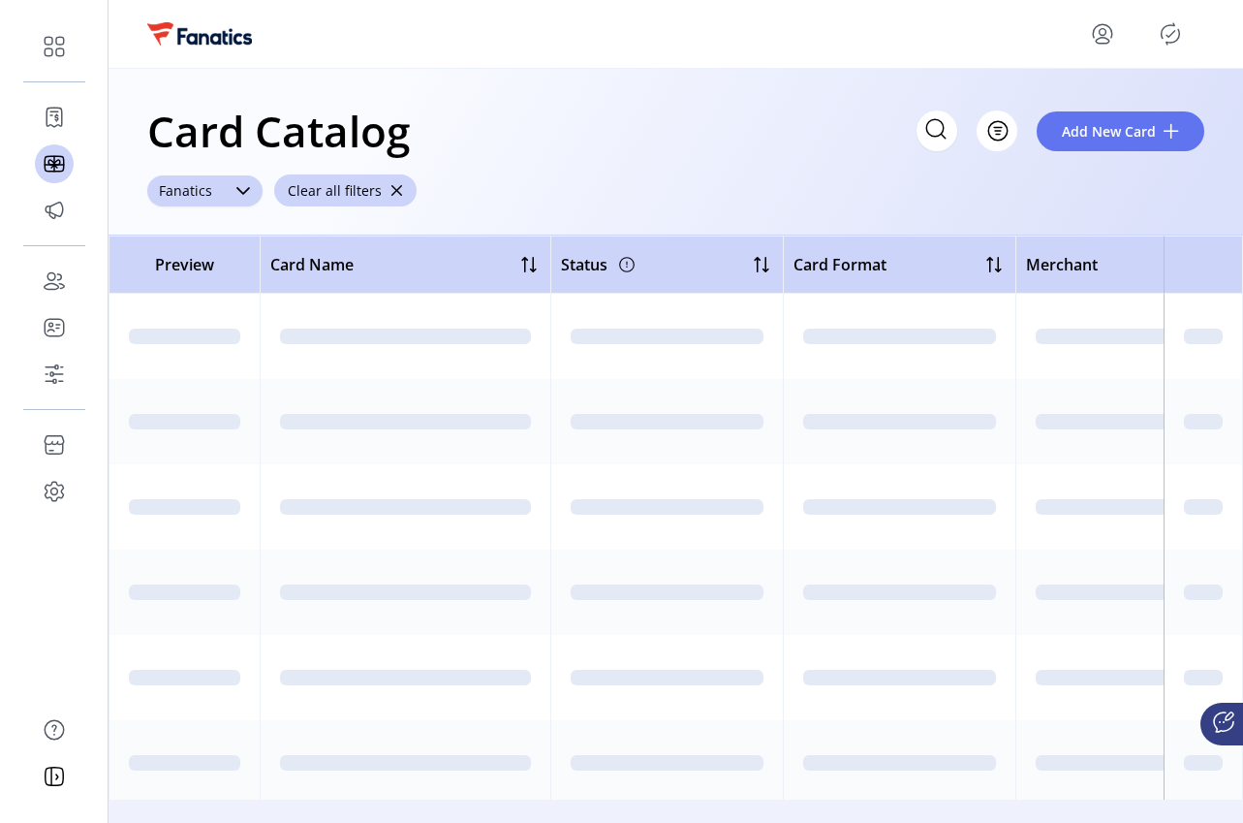
click at [574, 172] on div "Card Catalog Filter Add New Card Fanatics Clear all filters" at bounding box center [676, 152] width 1134 height 167
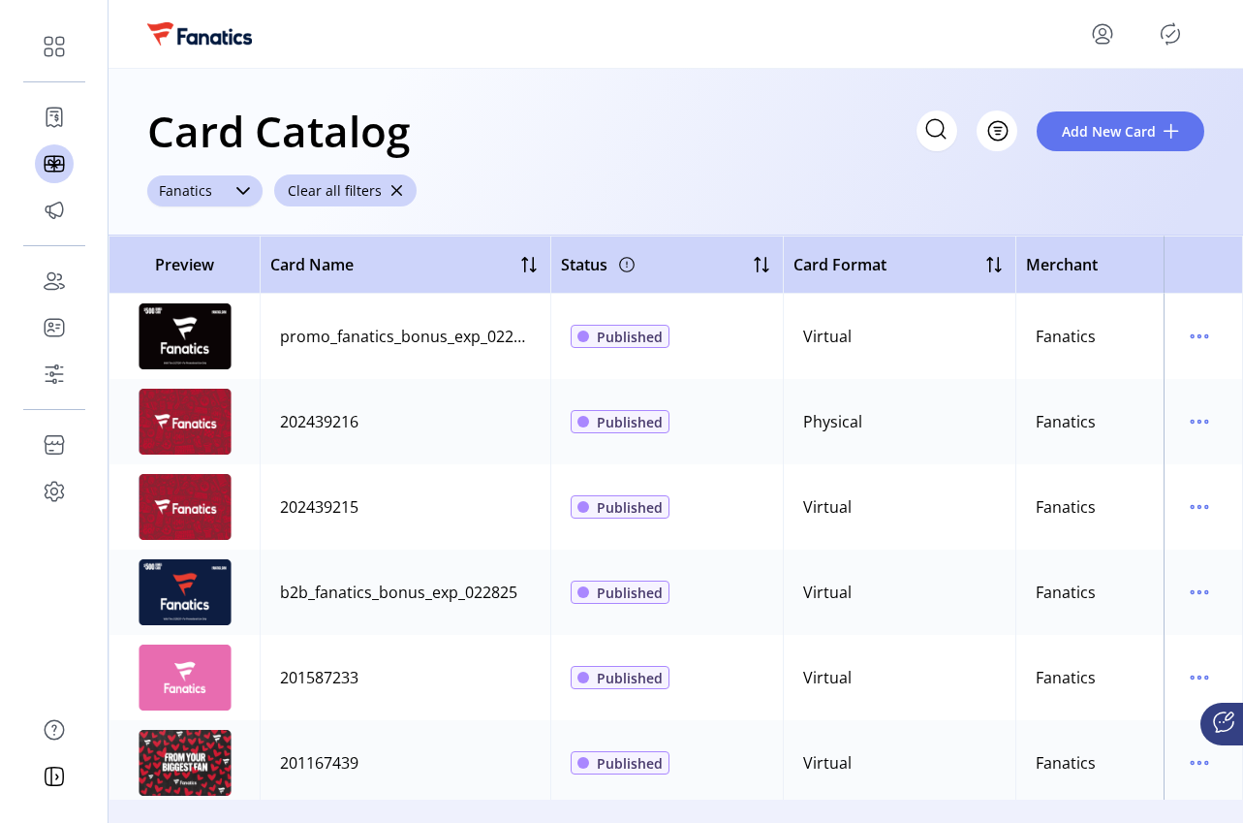
click at [238, 192] on icon "dropdown trigger" at bounding box center [243, 191] width 16 height 16
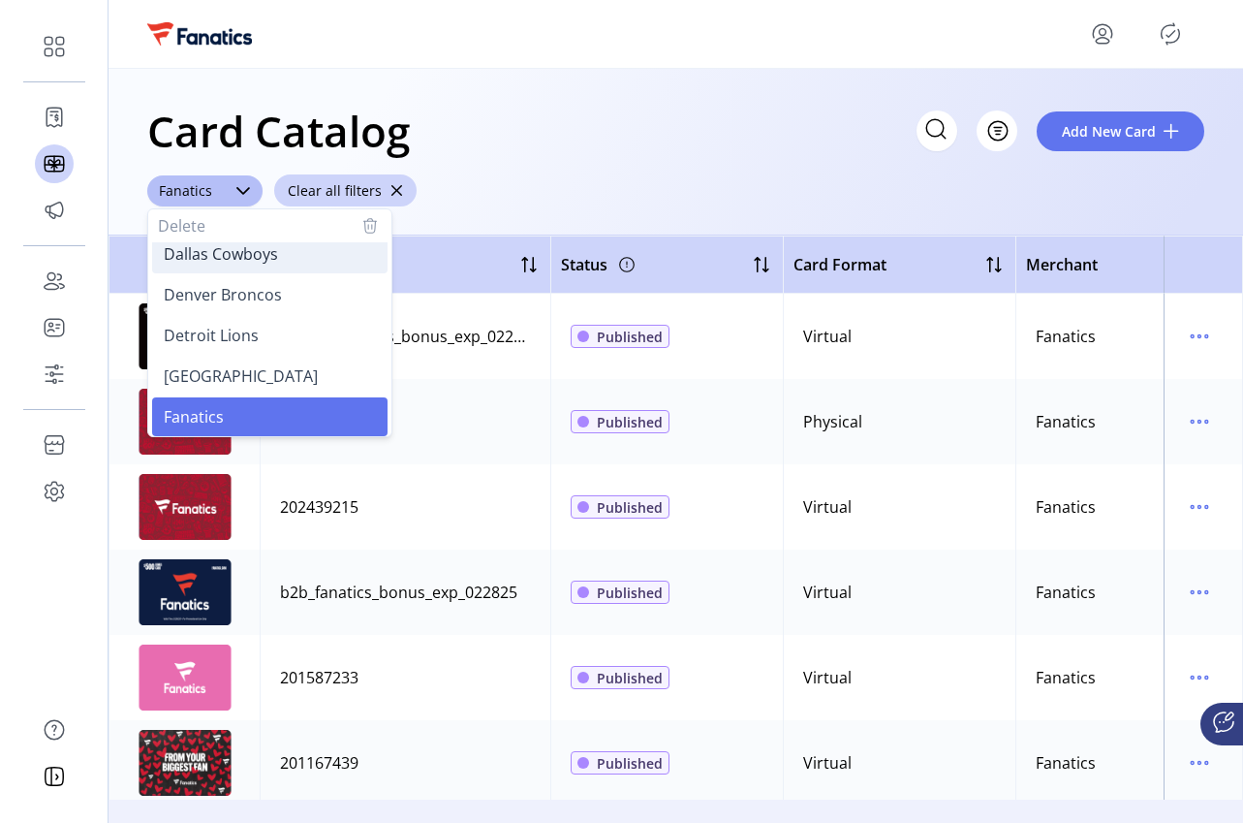
click at [247, 255] on span "Dallas Cowboys" at bounding box center [221, 253] width 114 height 21
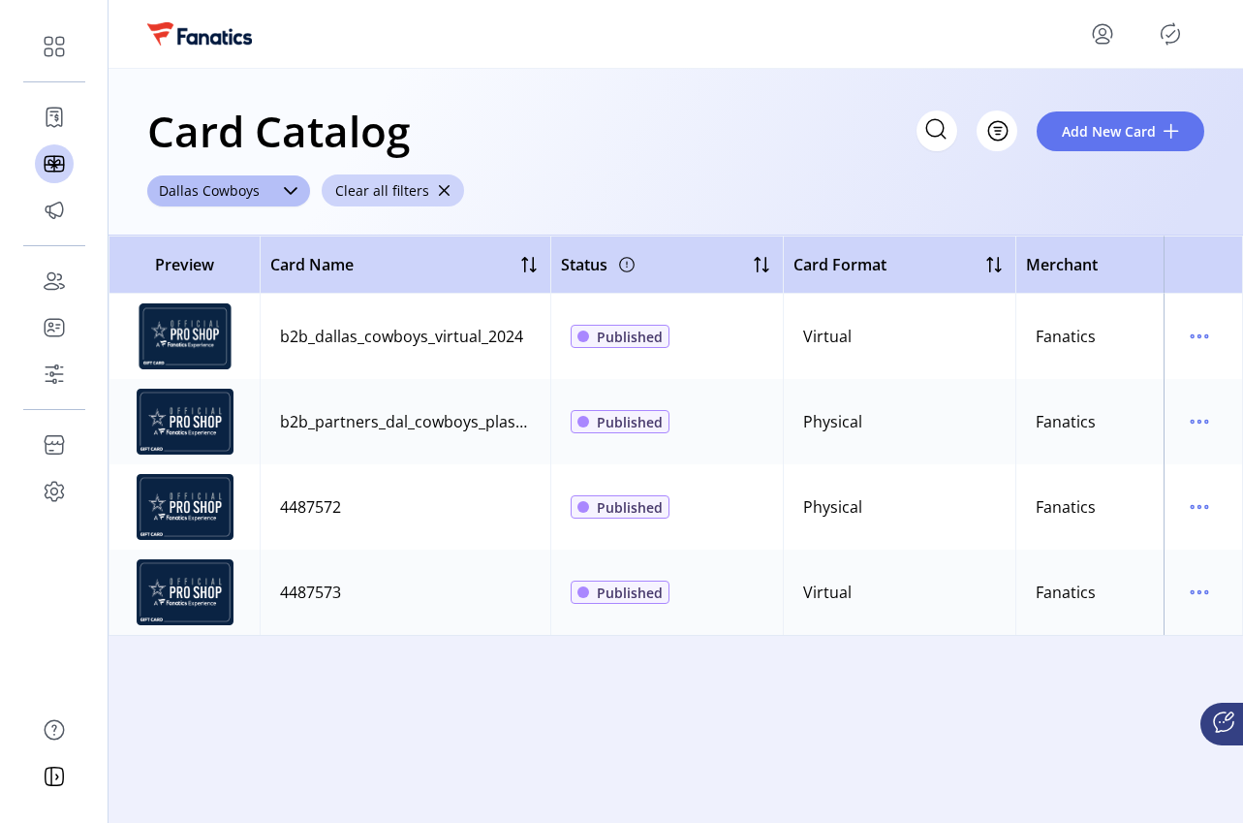
click at [402, 676] on div "Preview Card Name Status Card Format Merchant Brand Date Created Date Modified …" at bounding box center [676, 517] width 1134 height 564
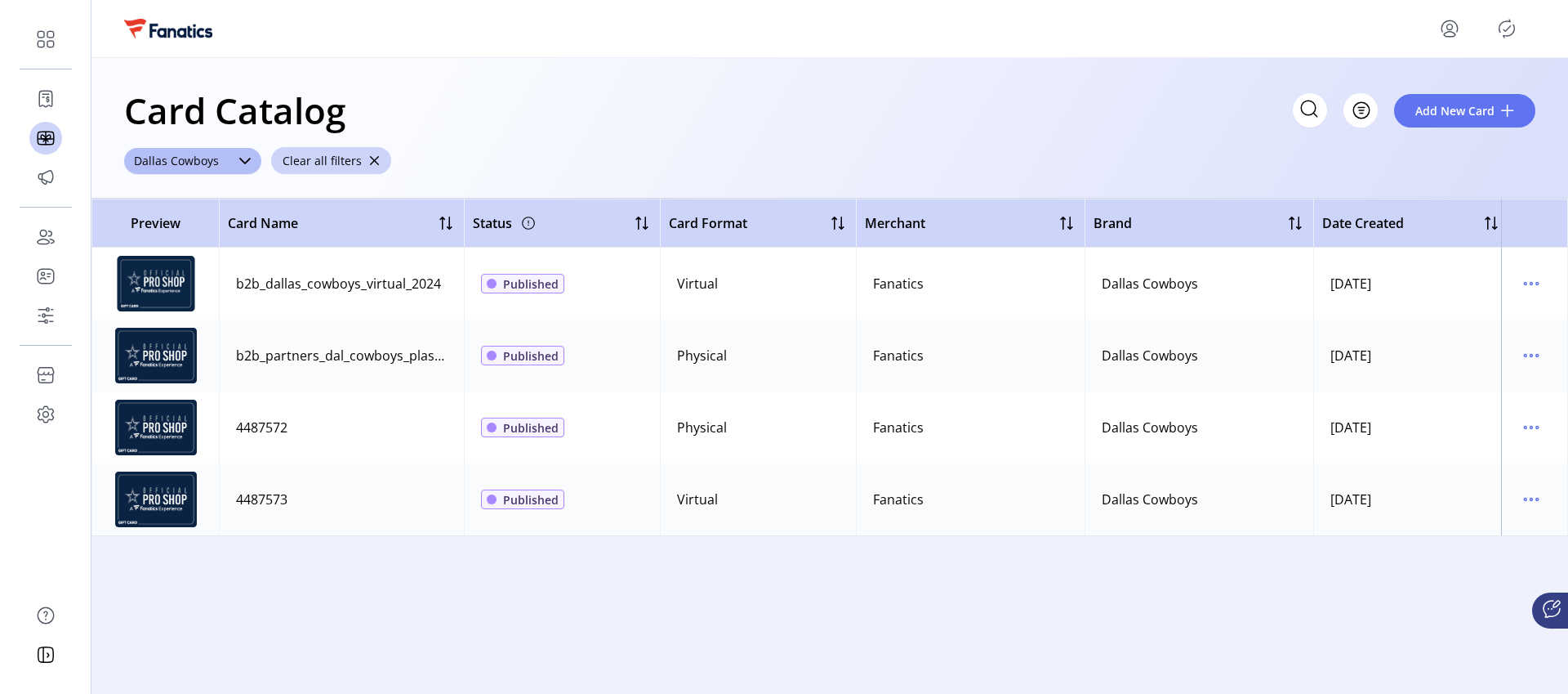
click at [373, 615] on div "Preview Card Name Status Card Format Merchant Brand Date Created Date Modified …" at bounding box center [830, 436] width 1477 height 476
